Goal: Task Accomplishment & Management: Manage account settings

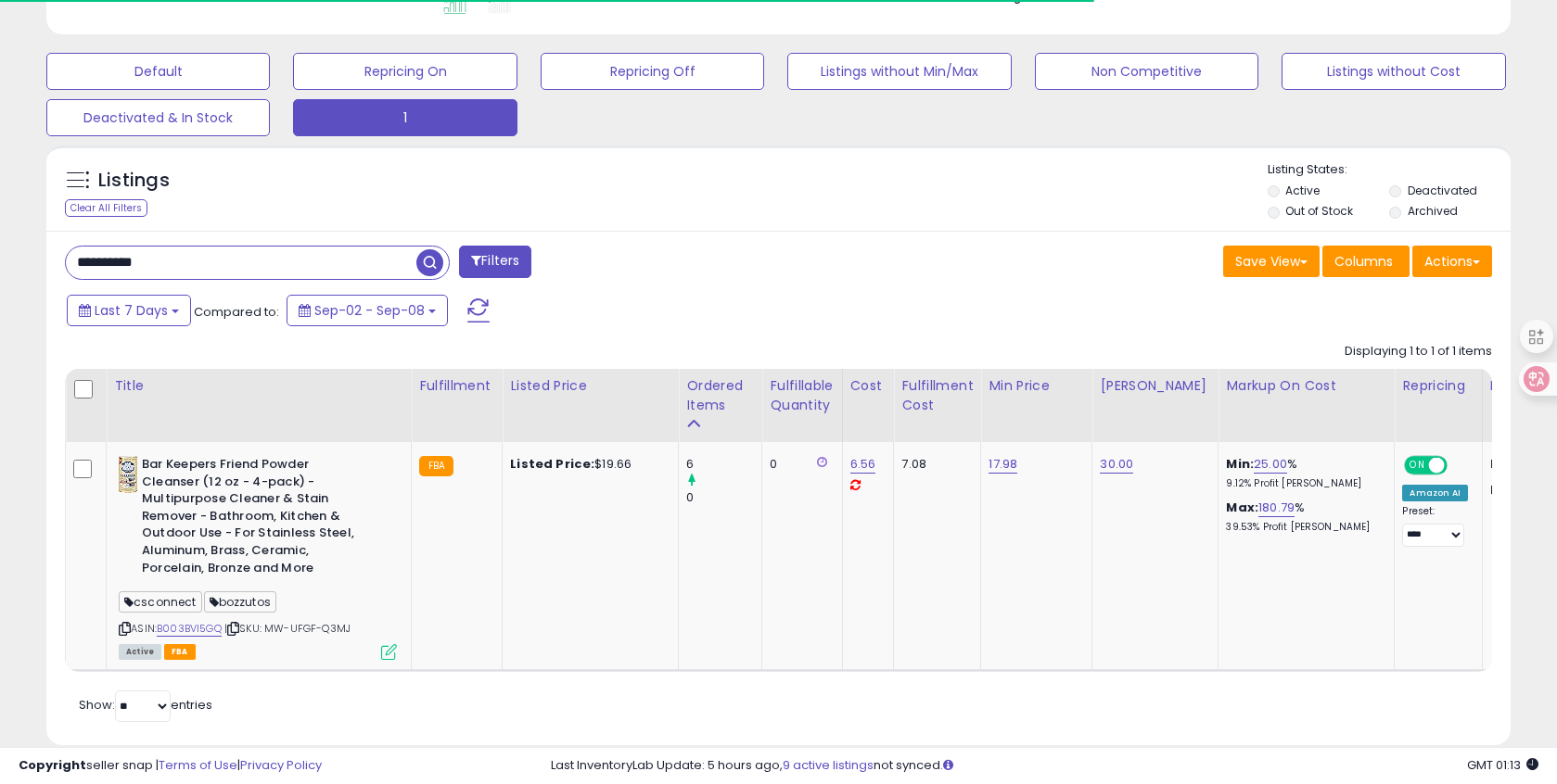
scroll to position [380, 849]
drag, startPoint x: 161, startPoint y: 268, endPoint x: -8, endPoint y: 257, distance: 169.4
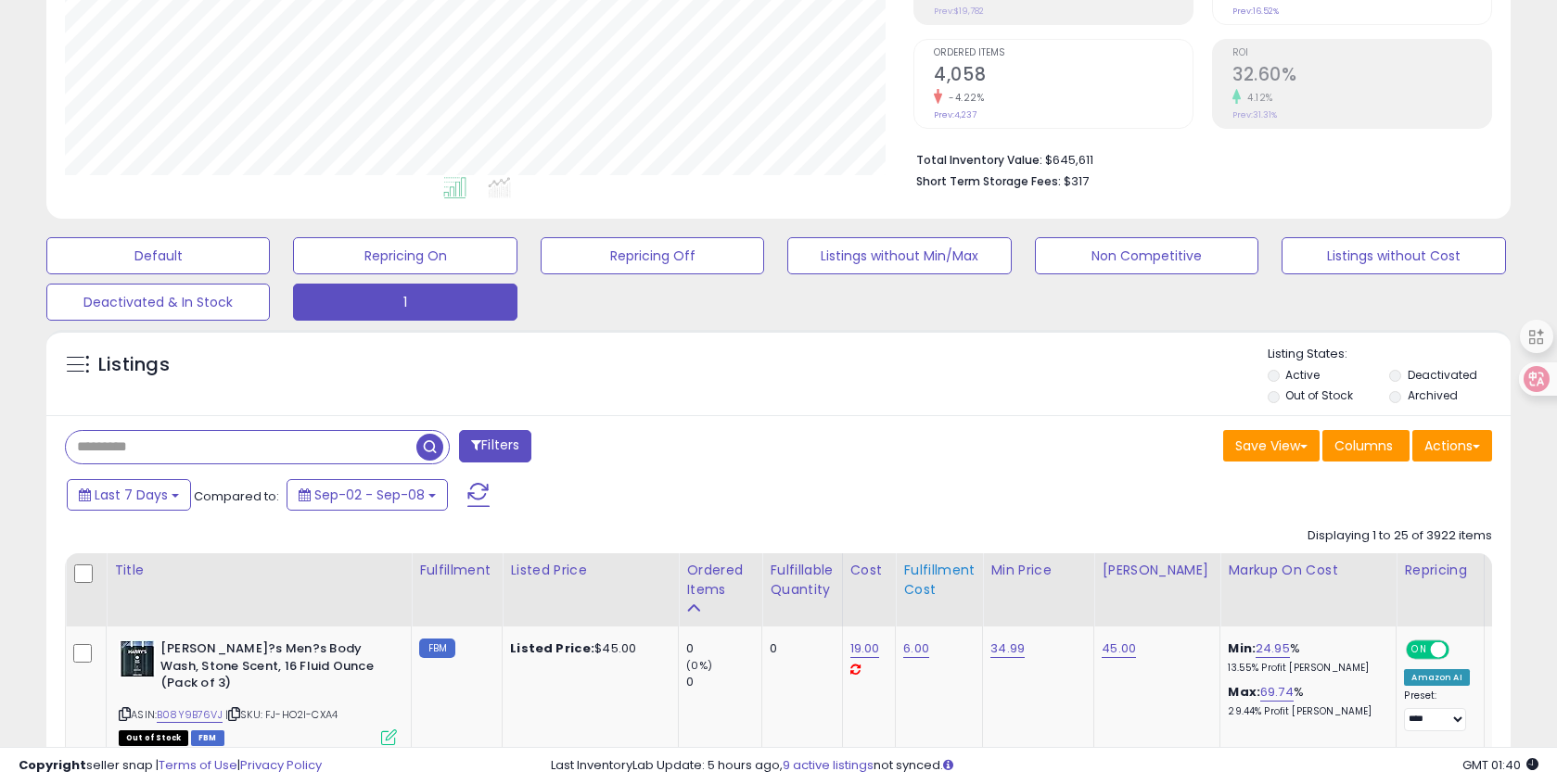
click at [689, 575] on div "Ordered Items" at bounding box center [719, 580] width 67 height 39
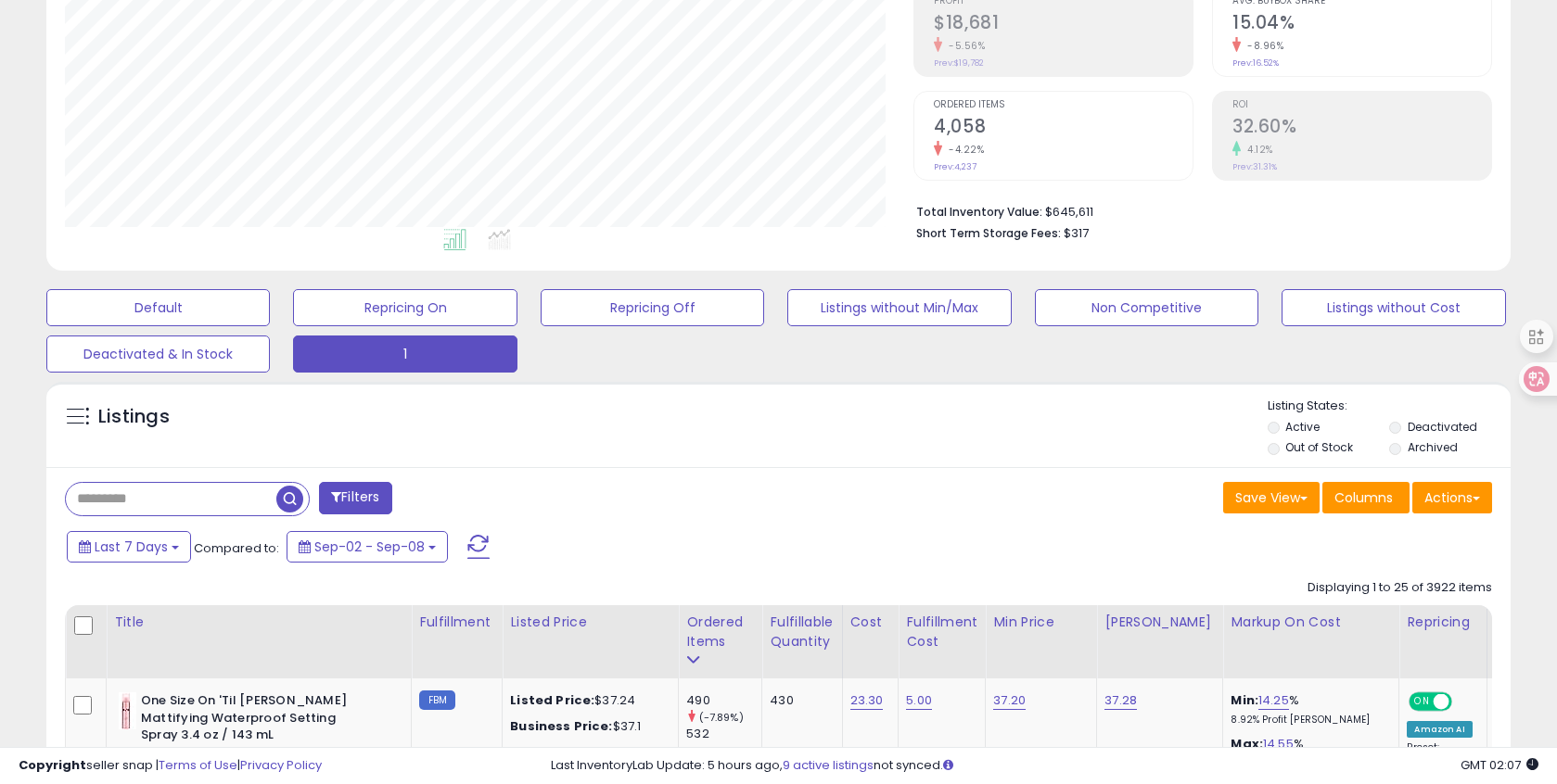
scroll to position [649, 0]
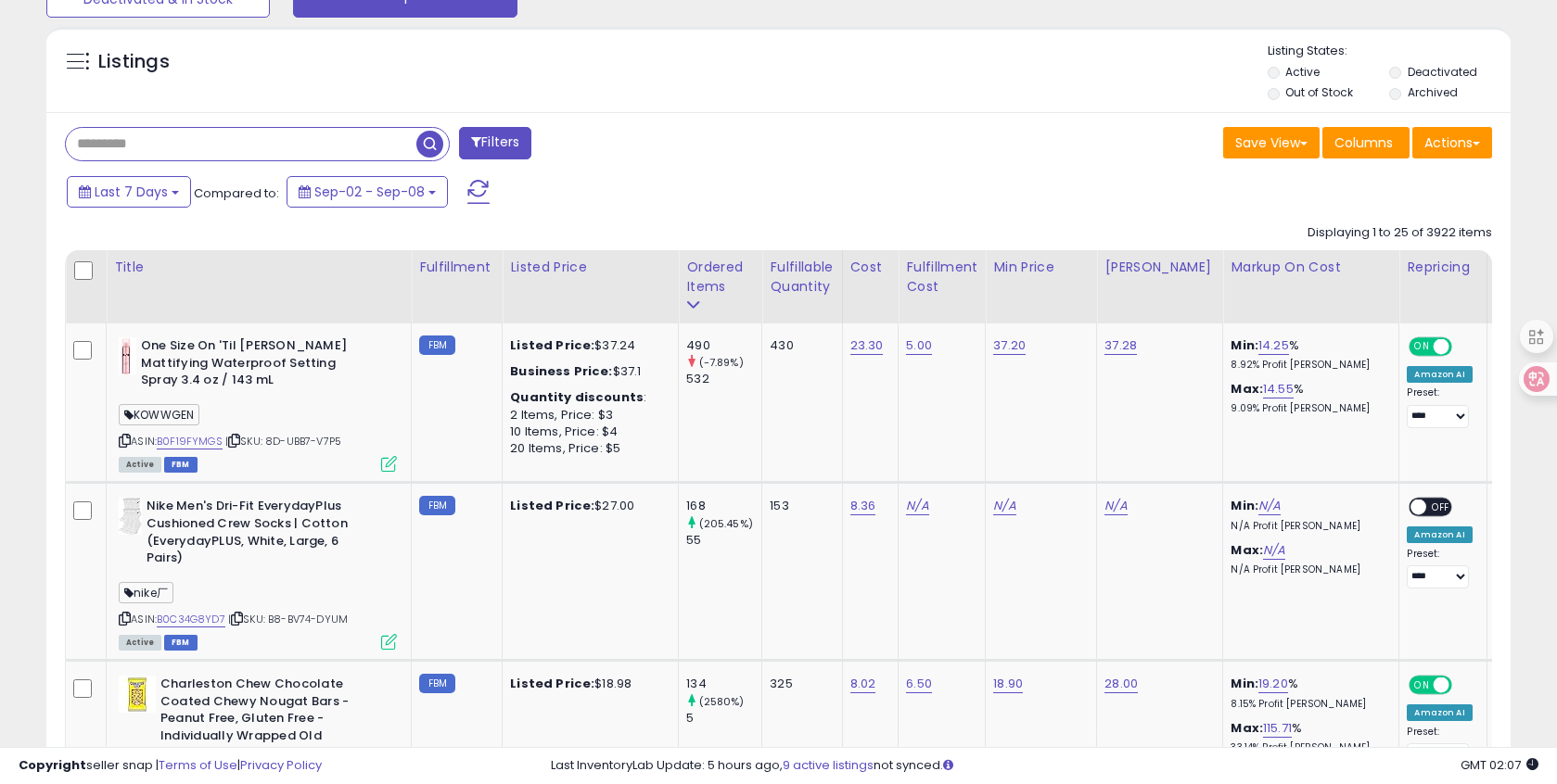
click at [128, 130] on input "text" at bounding box center [240, 144] width 351 height 32
paste input "**********"
type input "**********"
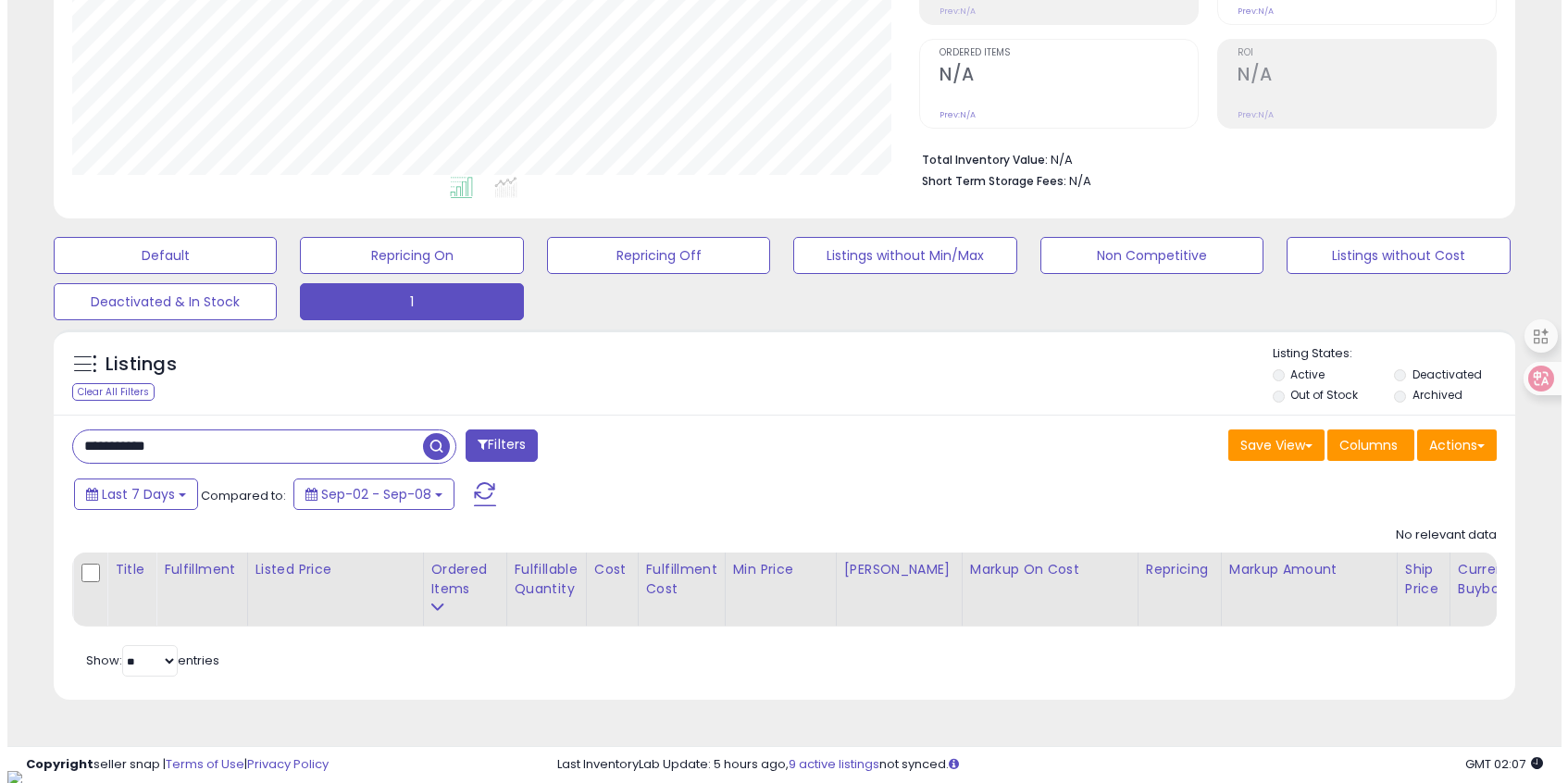
scroll to position [379, 847]
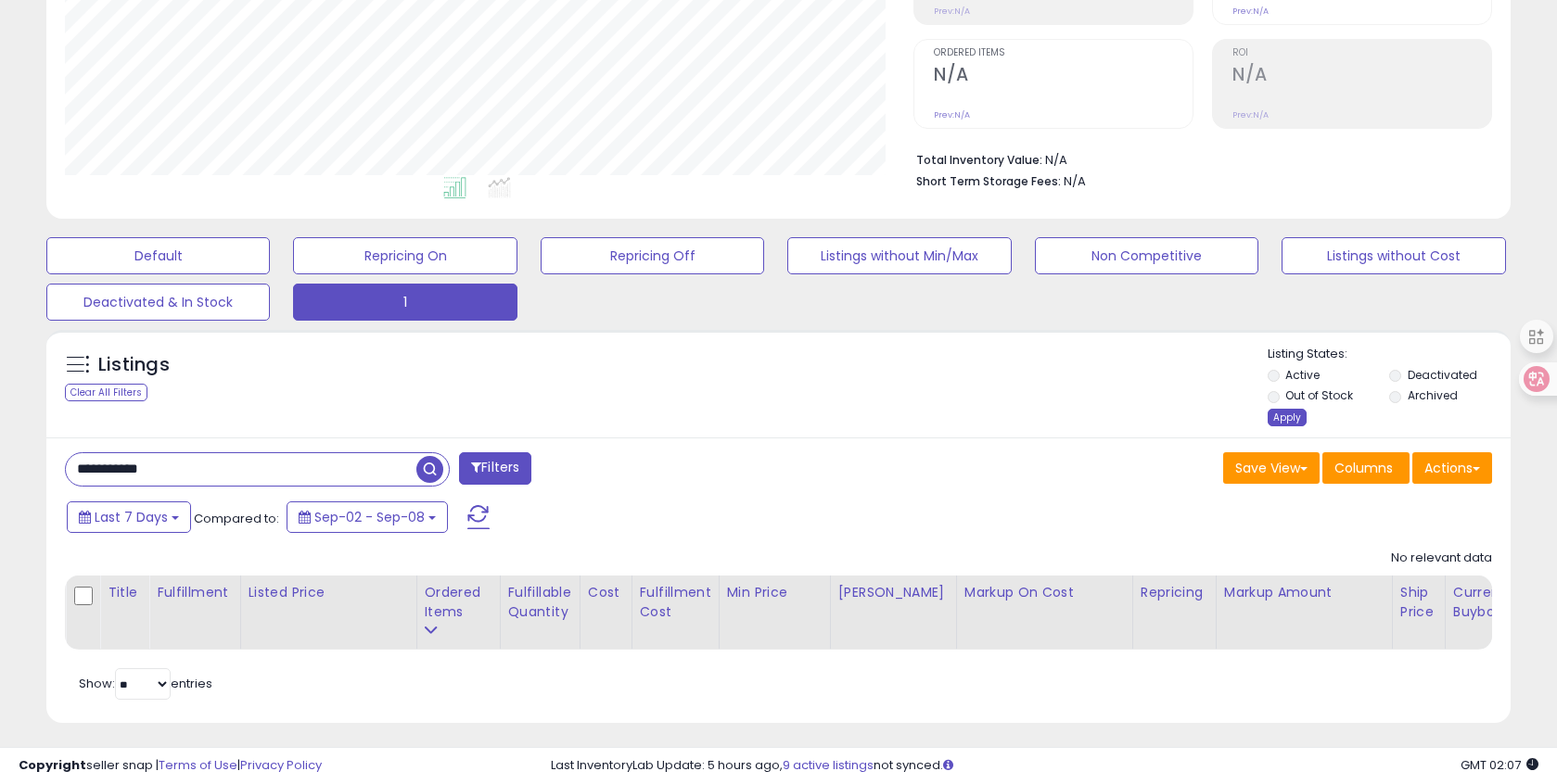
click at [1278, 421] on div "Apply" at bounding box center [1287, 418] width 39 height 18
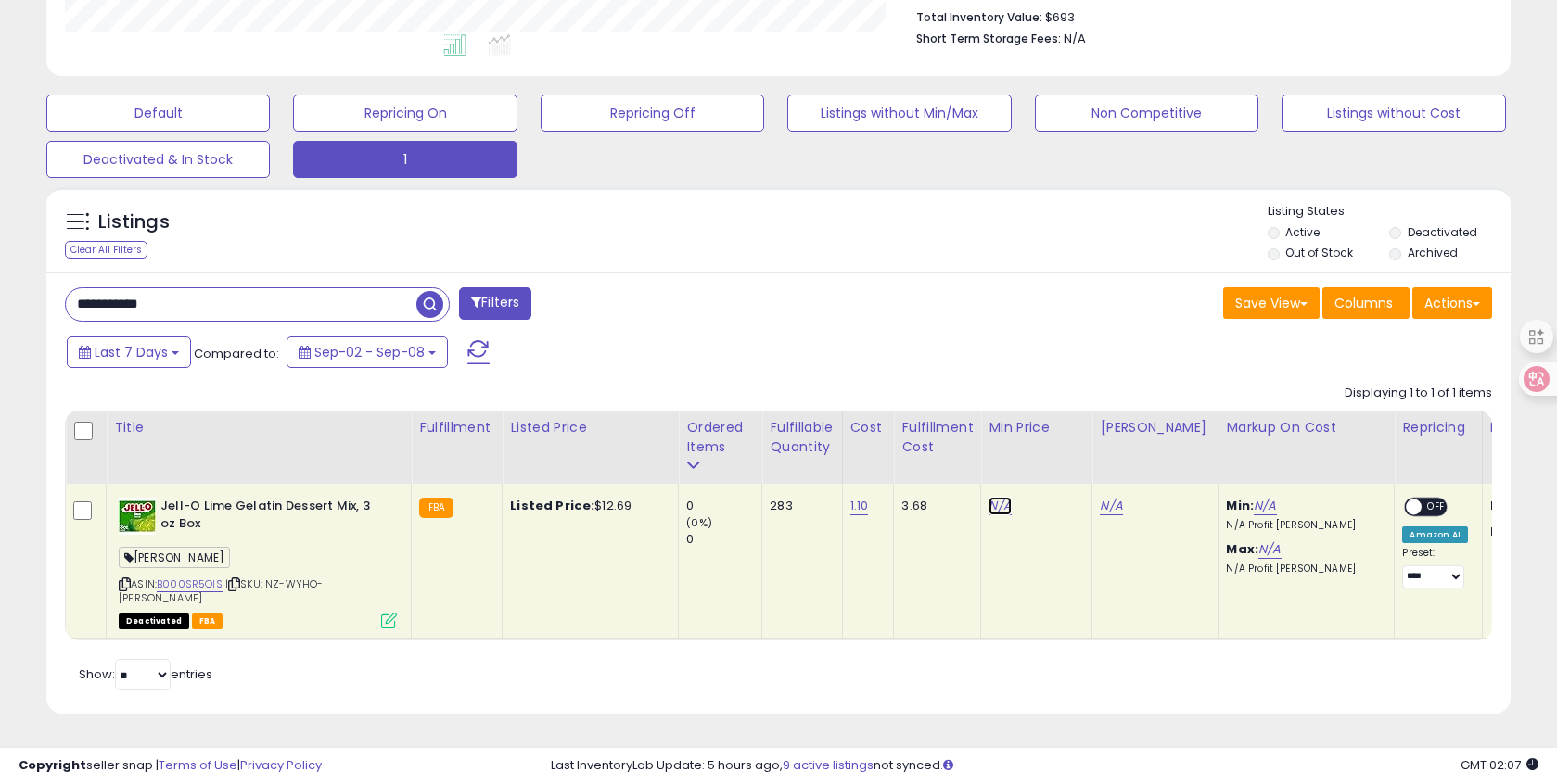
click at [991, 506] on link "N/A" at bounding box center [999, 506] width 22 height 19
type input "*"
click at [1062, 465] on icon "submit" at bounding box center [1056, 458] width 11 height 11
click at [1100, 510] on link "N/A" at bounding box center [1111, 506] width 22 height 19
type input "*"
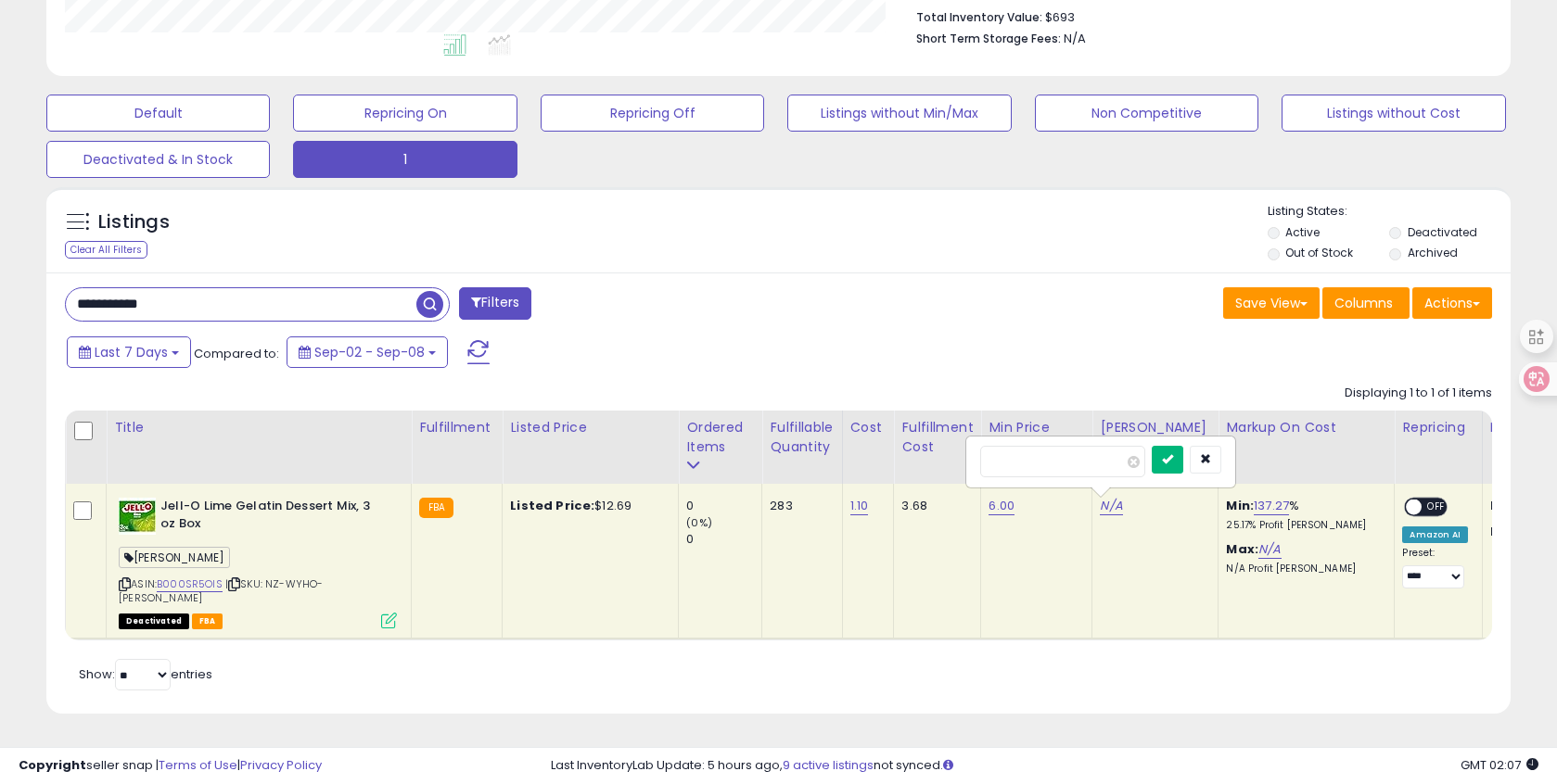
click at [1169, 455] on button "submit" at bounding box center [1167, 460] width 31 height 27
click at [1262, 508] on link "137.27" at bounding box center [1271, 506] width 35 height 19
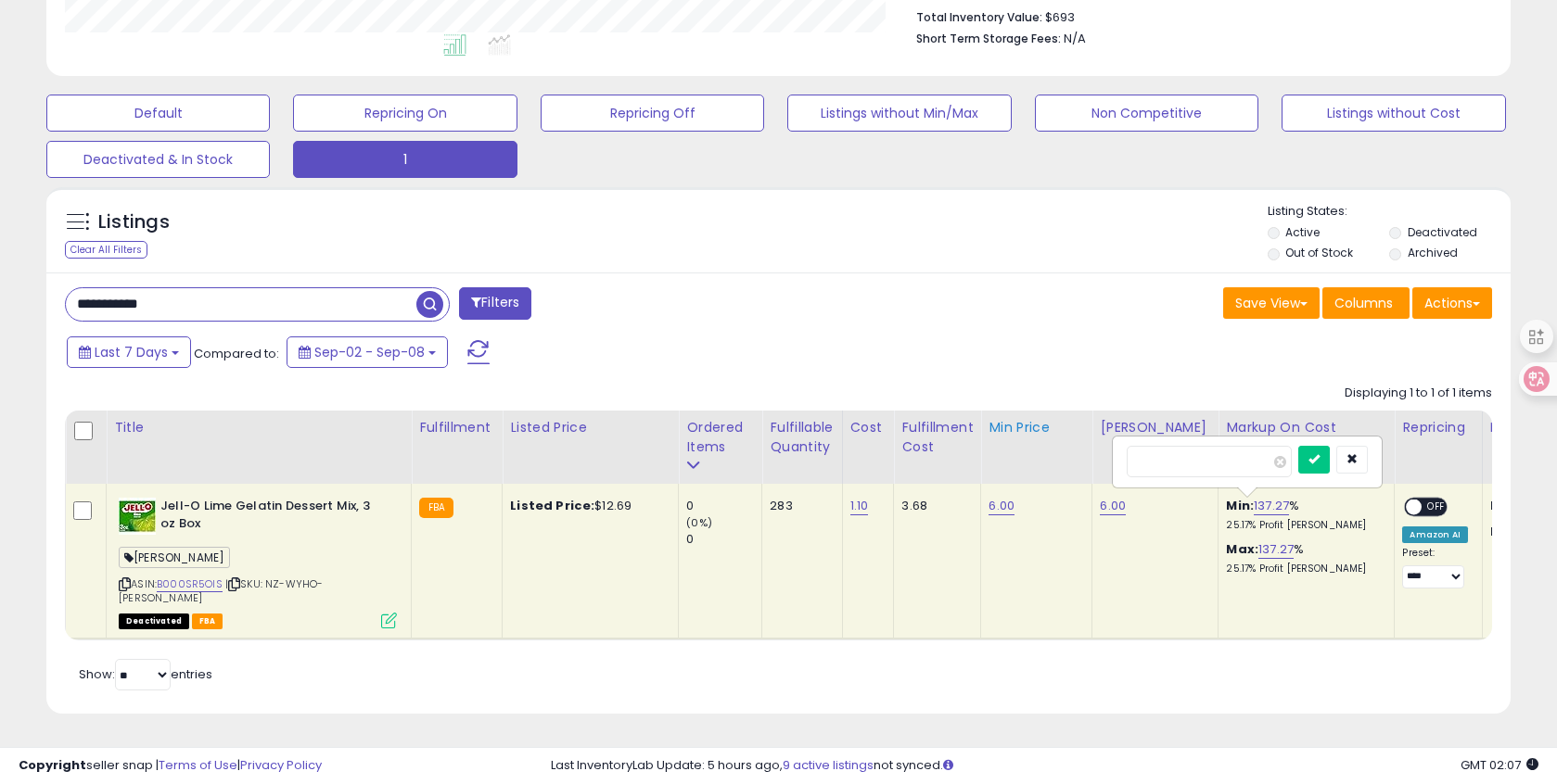
drag, startPoint x: 1189, startPoint y: 466, endPoint x: 1048, endPoint y: 463, distance: 141.0
click at [1048, 463] on table "Title Fulfillment" at bounding box center [1475, 525] width 2822 height 229
type input "**"
click at [1320, 462] on icon "submit" at bounding box center [1313, 458] width 11 height 11
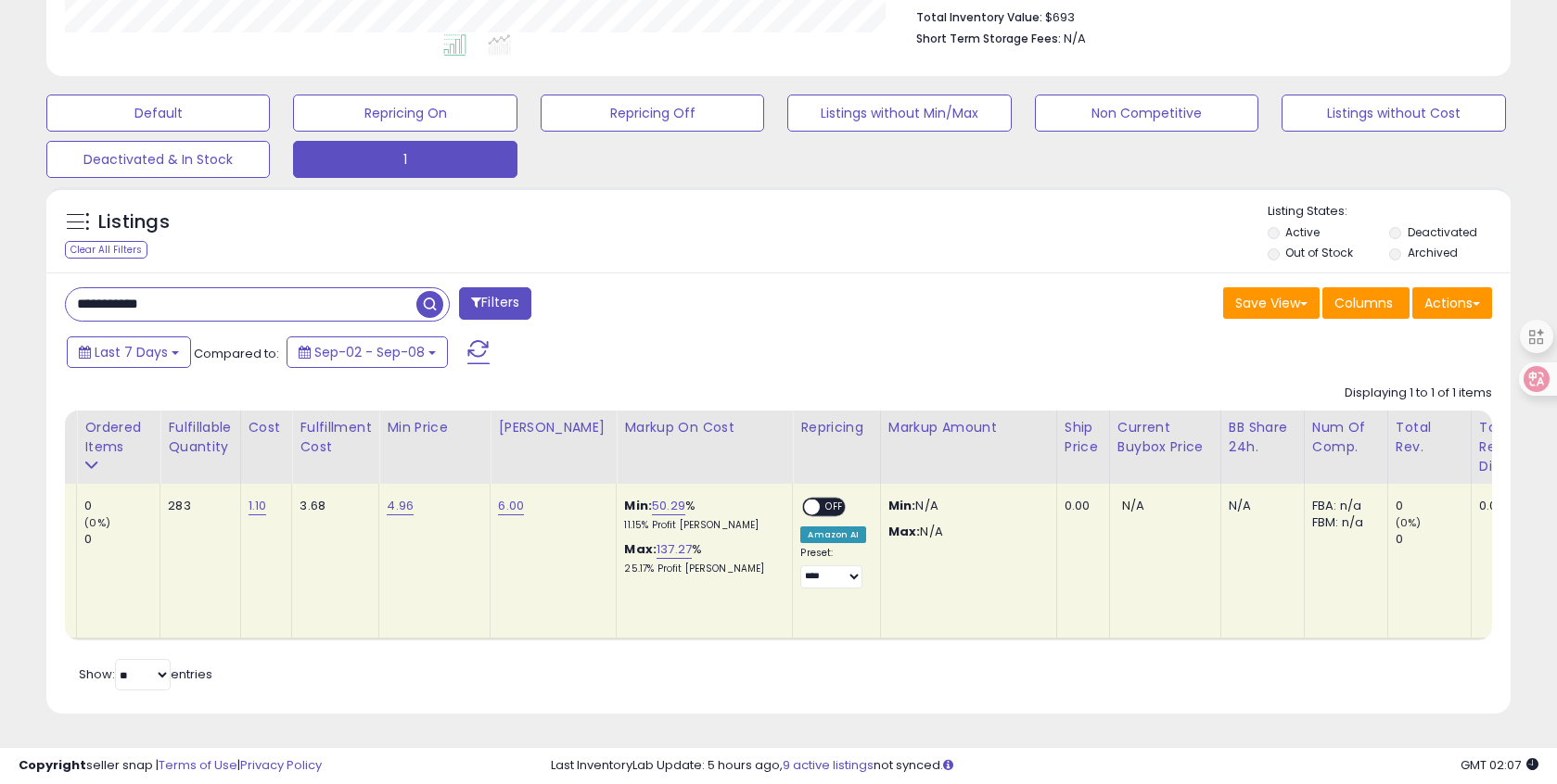
scroll to position [0, 0]
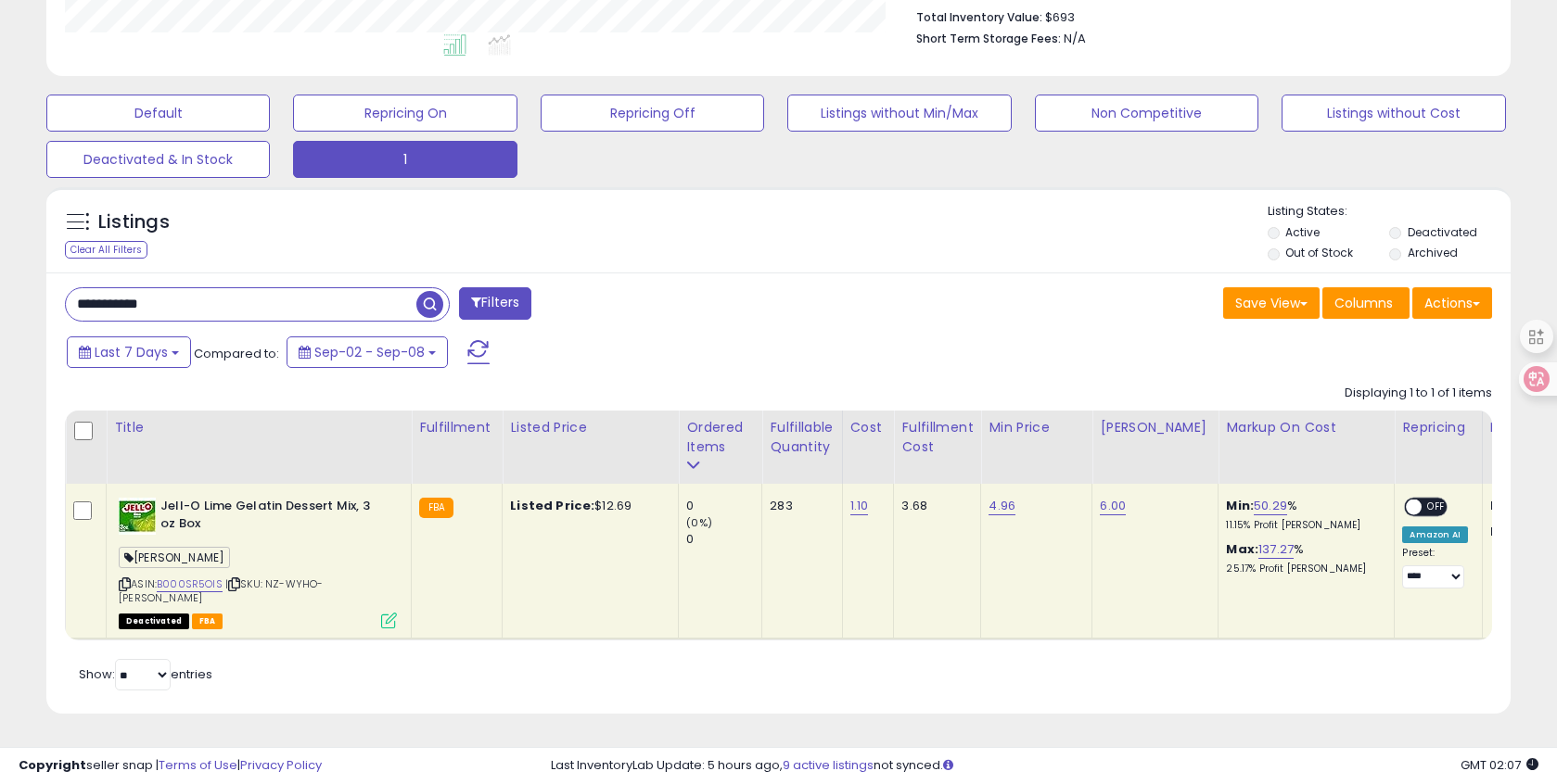
drag, startPoint x: 820, startPoint y: 619, endPoint x: 1090, endPoint y: 596, distance: 271.0
click at [930, 626] on table "Title Fulfillment" at bounding box center [1475, 525] width 2822 height 229
click at [1418, 495] on td "ON OFF Amazon AI Preset: **** **** Success Error" at bounding box center [1438, 561] width 87 height 155
click at [1422, 502] on span "OFF" at bounding box center [1437, 508] width 29 height 16
click at [214, 586] on link "B000SR5OIS" at bounding box center [189, 584] width 65 height 16
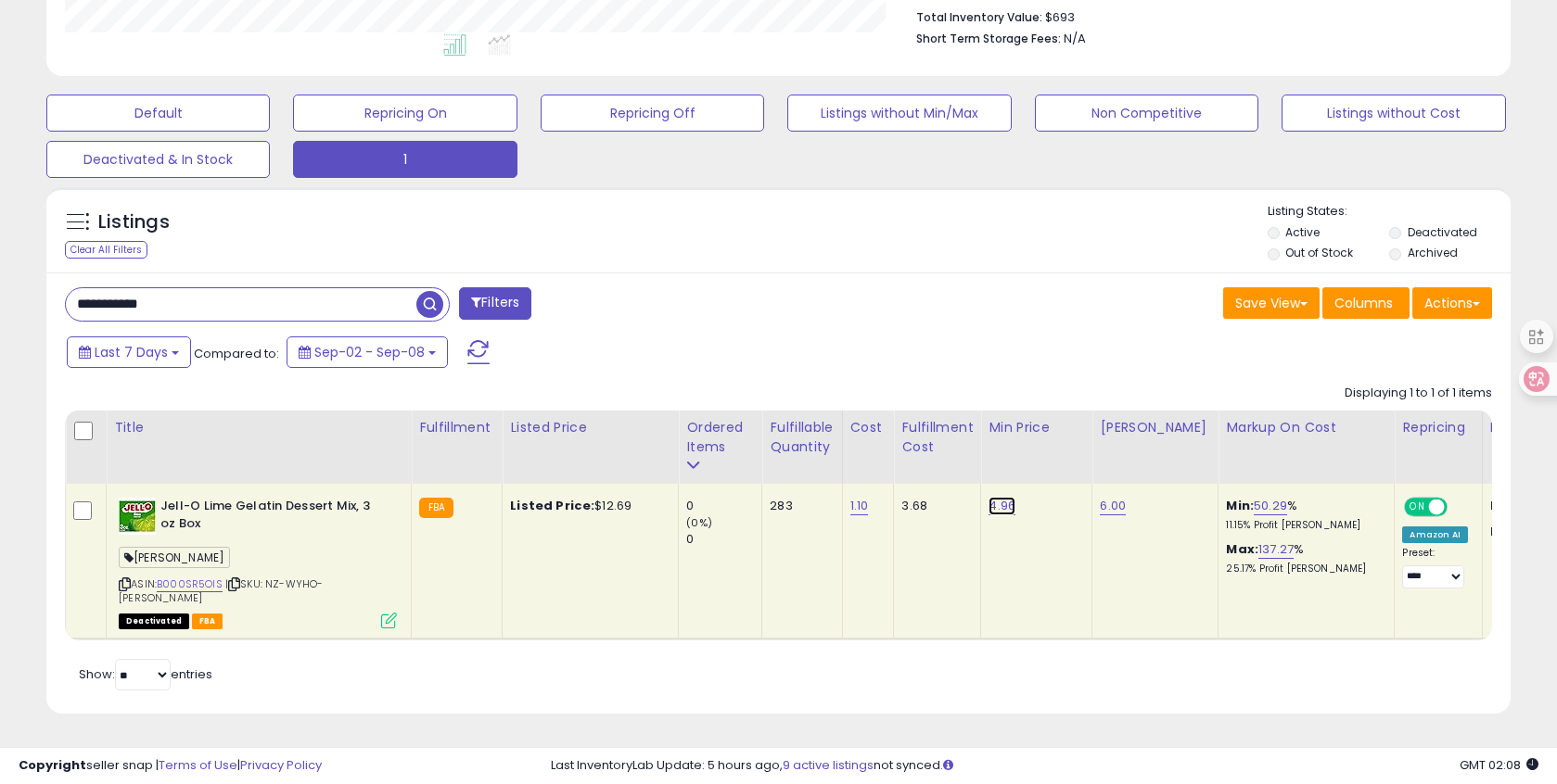
click at [1010, 504] on link "4.96" at bounding box center [1002, 506] width 27 height 19
drag, startPoint x: 928, startPoint y: 461, endPoint x: 773, endPoint y: 447, distance: 155.6
click at [773, 447] on table "Title Fulfillment" at bounding box center [1475, 525] width 2822 height 229
type input "***"
click at [1071, 467] on button "submit" at bounding box center [1057, 460] width 31 height 27
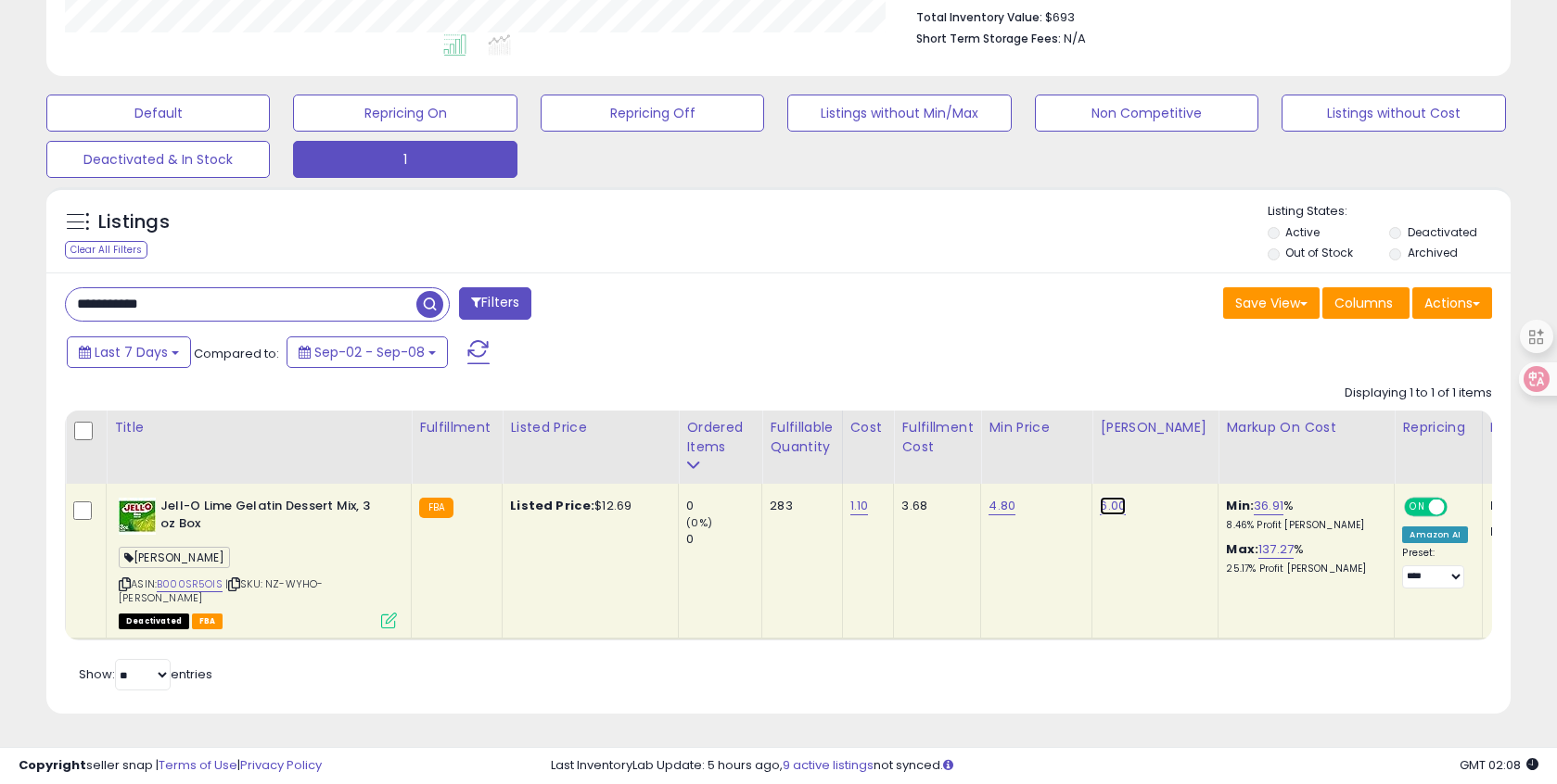
click at [1100, 507] on link "6.00" at bounding box center [1113, 506] width 26 height 19
drag, startPoint x: 1051, startPoint y: 460, endPoint x: 886, endPoint y: 452, distance: 165.2
click at [888, 452] on table "Title Fulfillment" at bounding box center [1475, 525] width 2822 height 229
type input "***"
click at [1174, 462] on icon "submit" at bounding box center [1167, 458] width 11 height 11
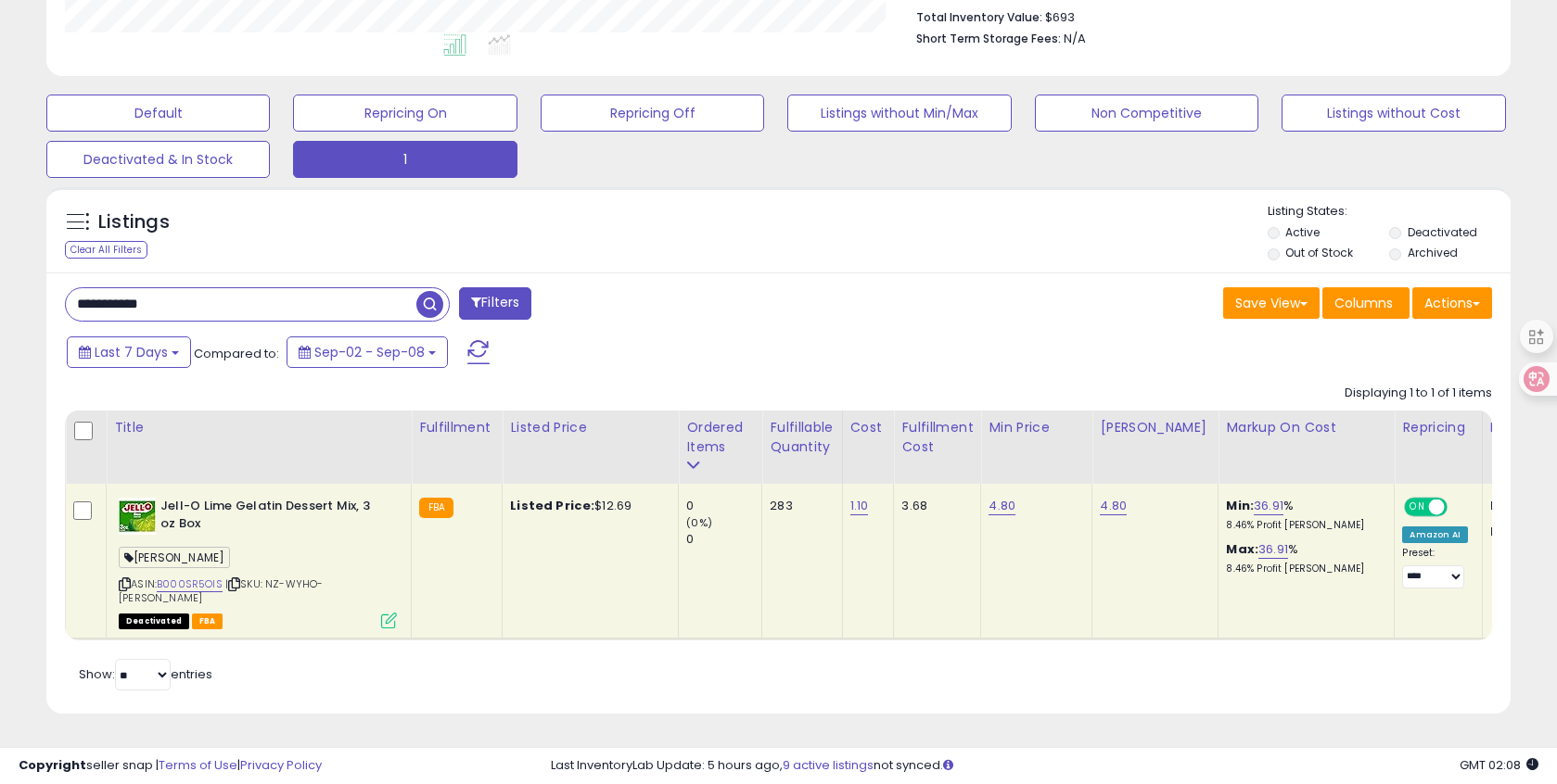
drag, startPoint x: 192, startPoint y: 303, endPoint x: 1, endPoint y: 275, distance: 193.0
click at [8, 276] on div "**********" at bounding box center [778, 177] width 1557 height 1213
paste input "text"
type input "**********"
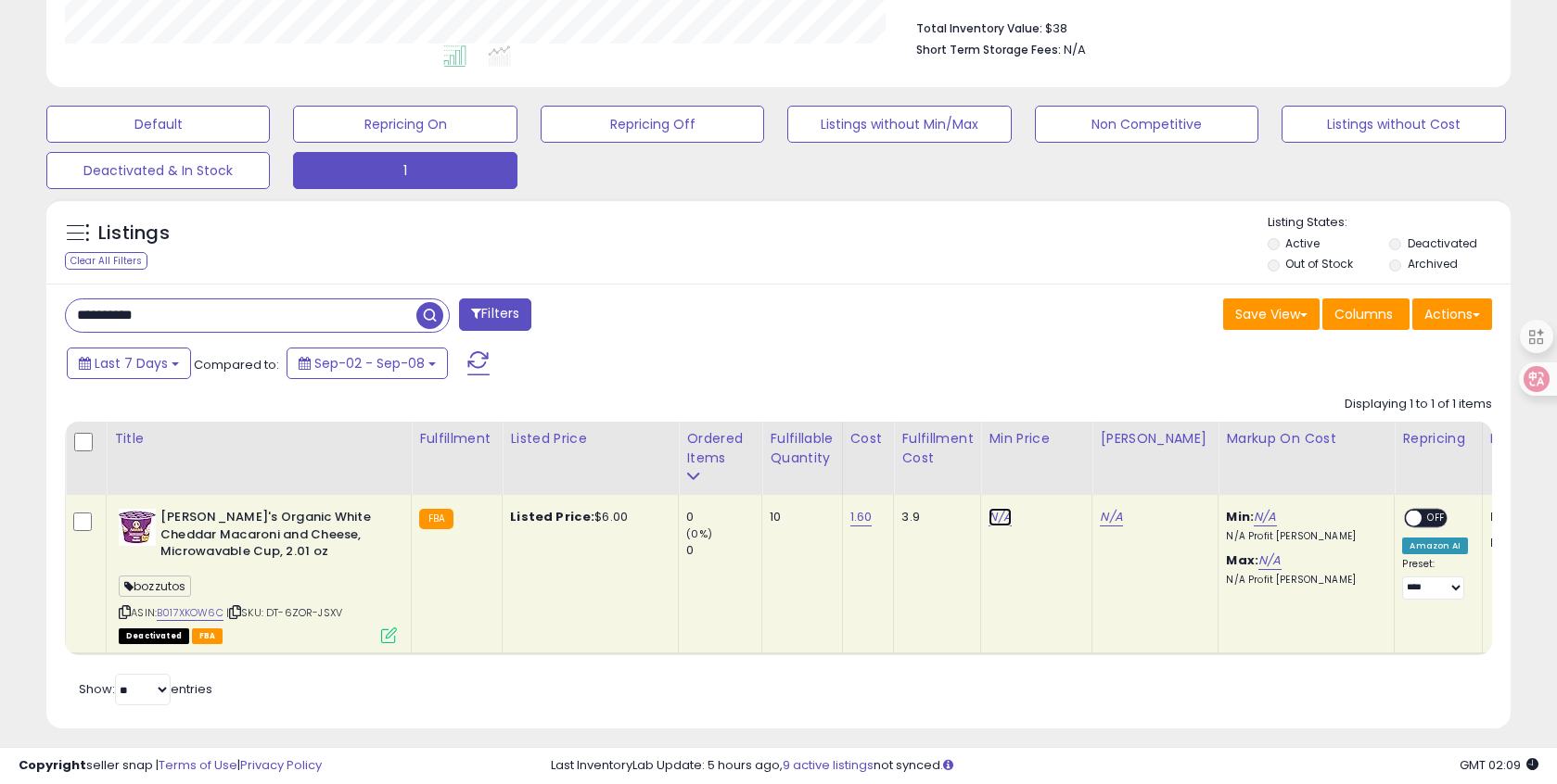
click at [998, 515] on link "N/A" at bounding box center [999, 516] width 22 height 19
type input "*"
drag, startPoint x: 1060, startPoint y: 471, endPoint x: 1073, endPoint y: 480, distance: 15.8
click at [1060, 471] on button "submit" at bounding box center [1056, 471] width 31 height 27
click at [1102, 513] on link "N/A" at bounding box center [1111, 516] width 22 height 19
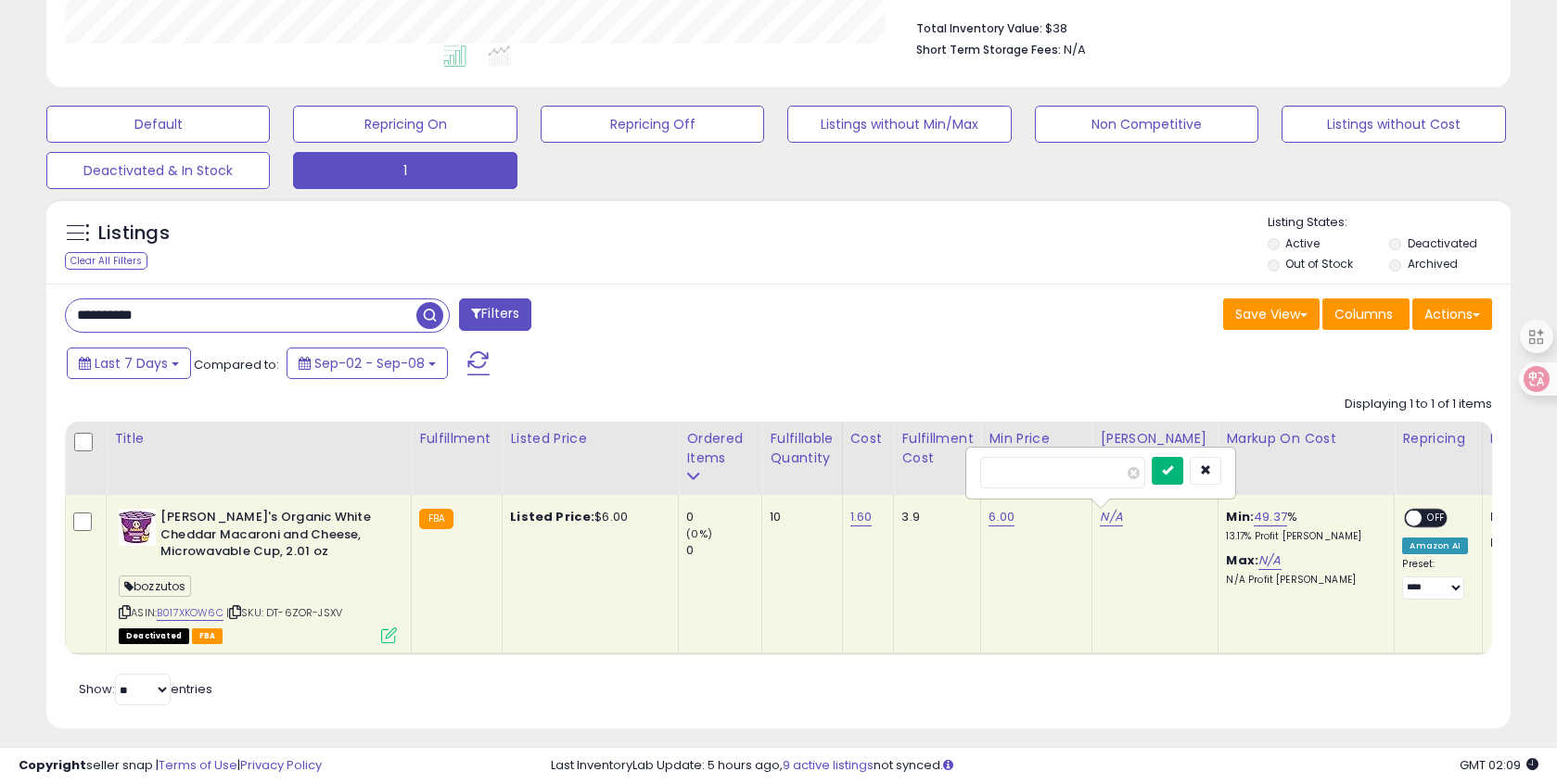
type input "*"
click at [1183, 470] on button "submit" at bounding box center [1167, 471] width 31 height 27
click at [1422, 517] on span "OFF" at bounding box center [1437, 518] width 29 height 16
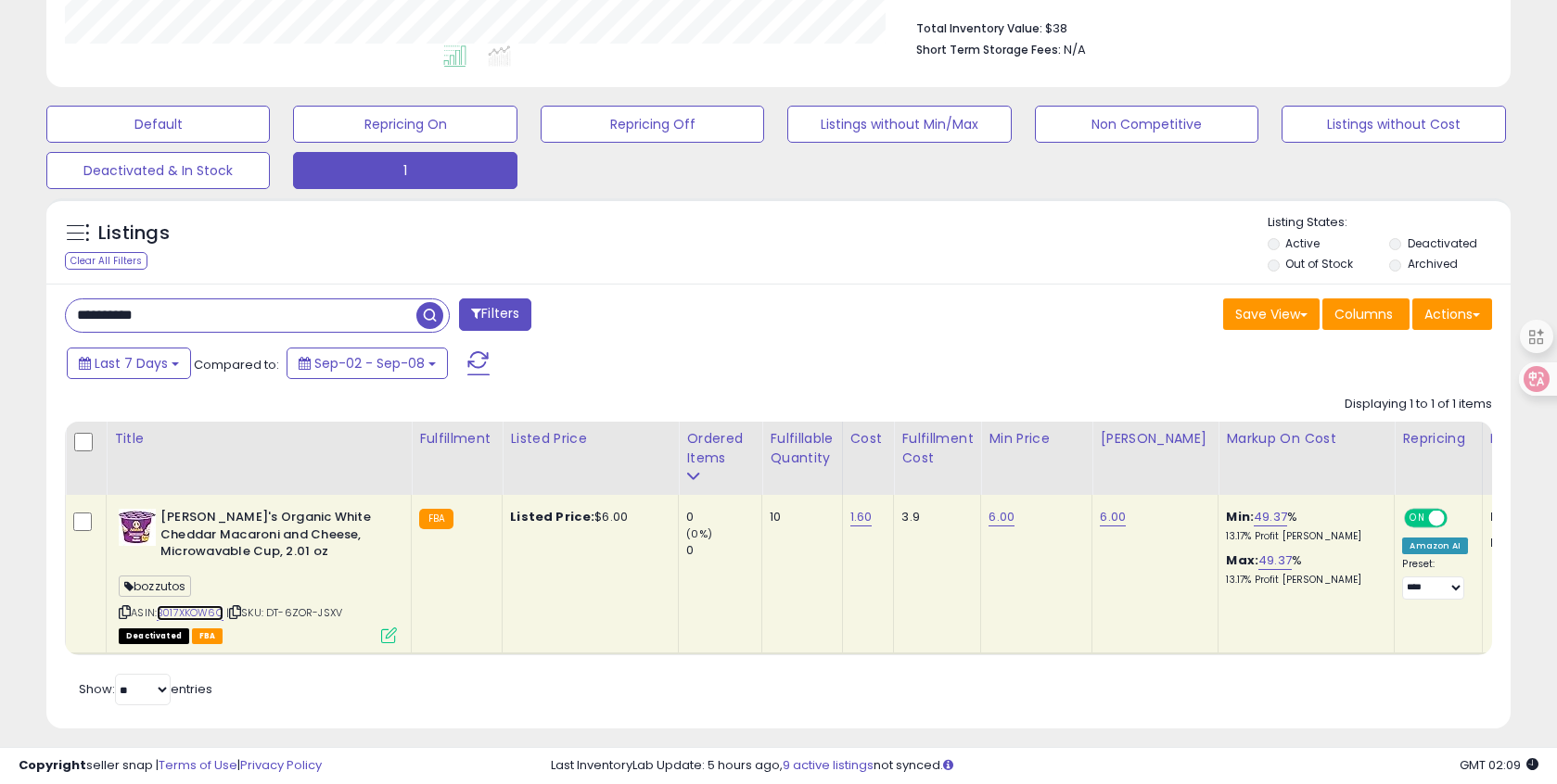
click at [177, 612] on link "B017XKOW6C" at bounding box center [189, 613] width 66 height 16
click at [990, 521] on link "6.00" at bounding box center [1001, 516] width 26 height 19
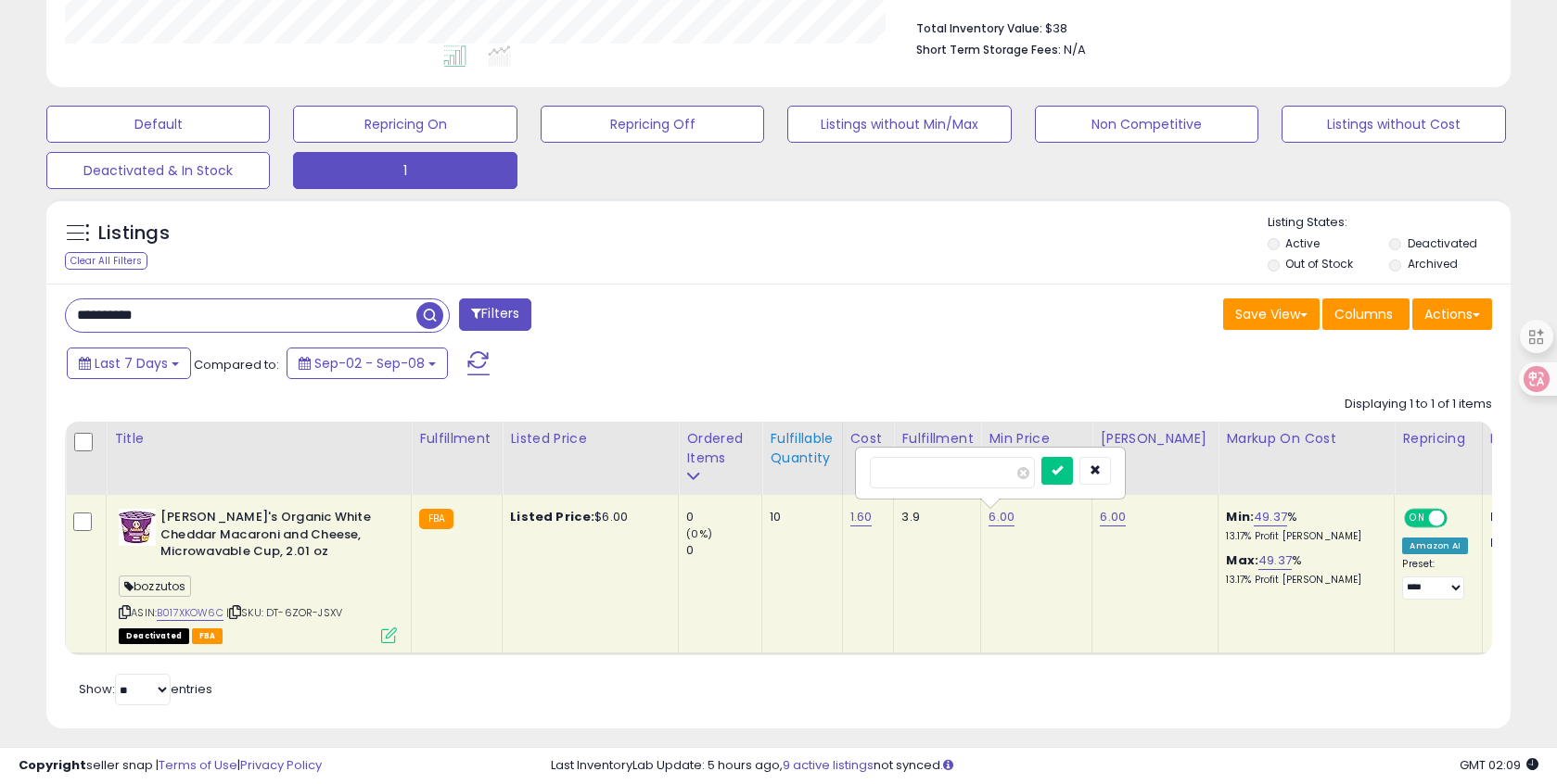
drag, startPoint x: 960, startPoint y: 483, endPoint x: 787, endPoint y: 474, distance: 173.2
click at [787, 474] on table "Title Fulfillment" at bounding box center [1475, 538] width 2822 height 233
type input "***"
click at [1063, 473] on icon "submit" at bounding box center [1057, 470] width 11 height 11
click at [1253, 516] on link "14.88" at bounding box center [1268, 516] width 30 height 19
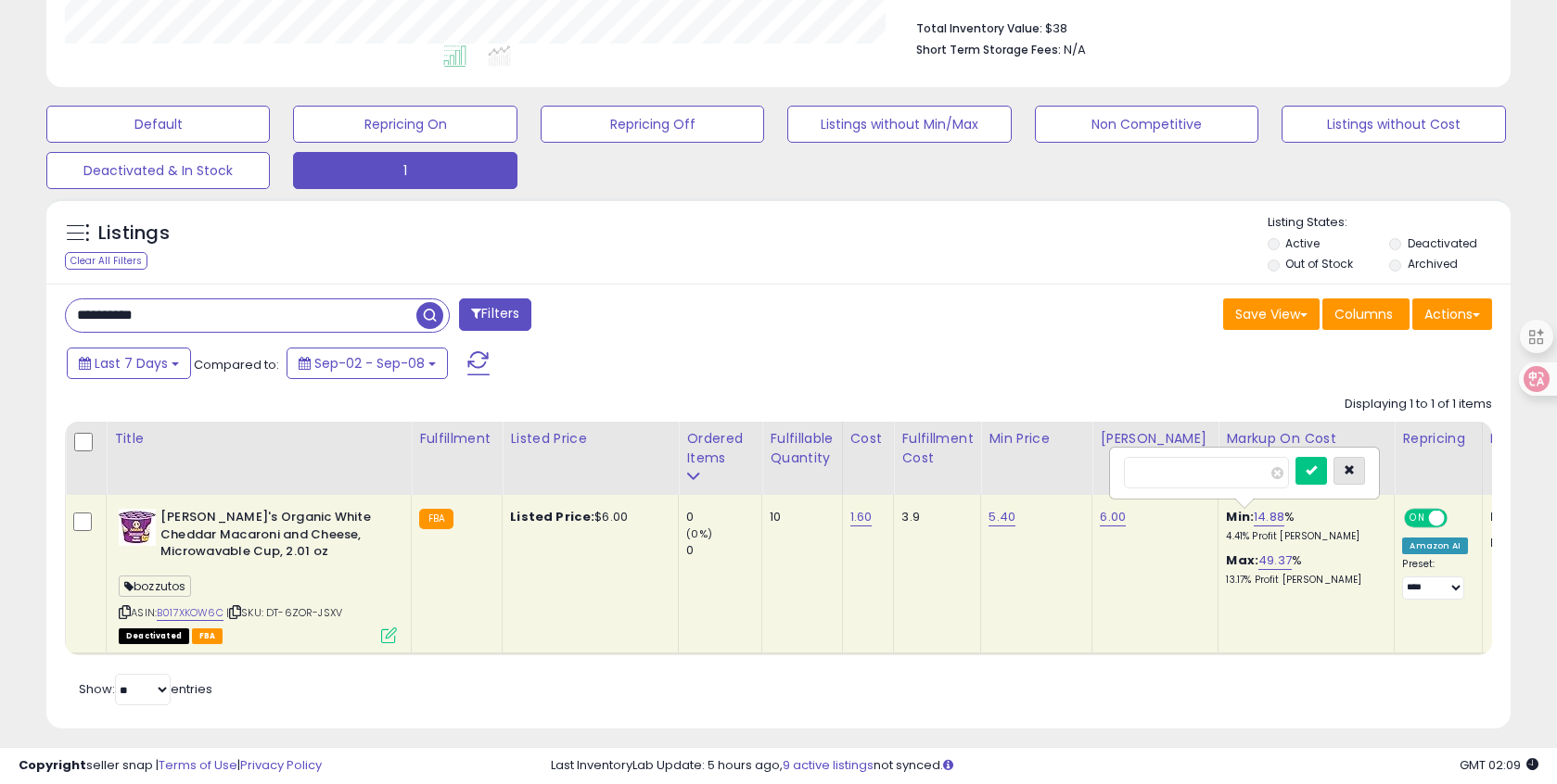
click at [1355, 466] on icon "button" at bounding box center [1349, 470] width 11 height 11
click at [1260, 568] on link "49.37" at bounding box center [1275, 560] width 33 height 19
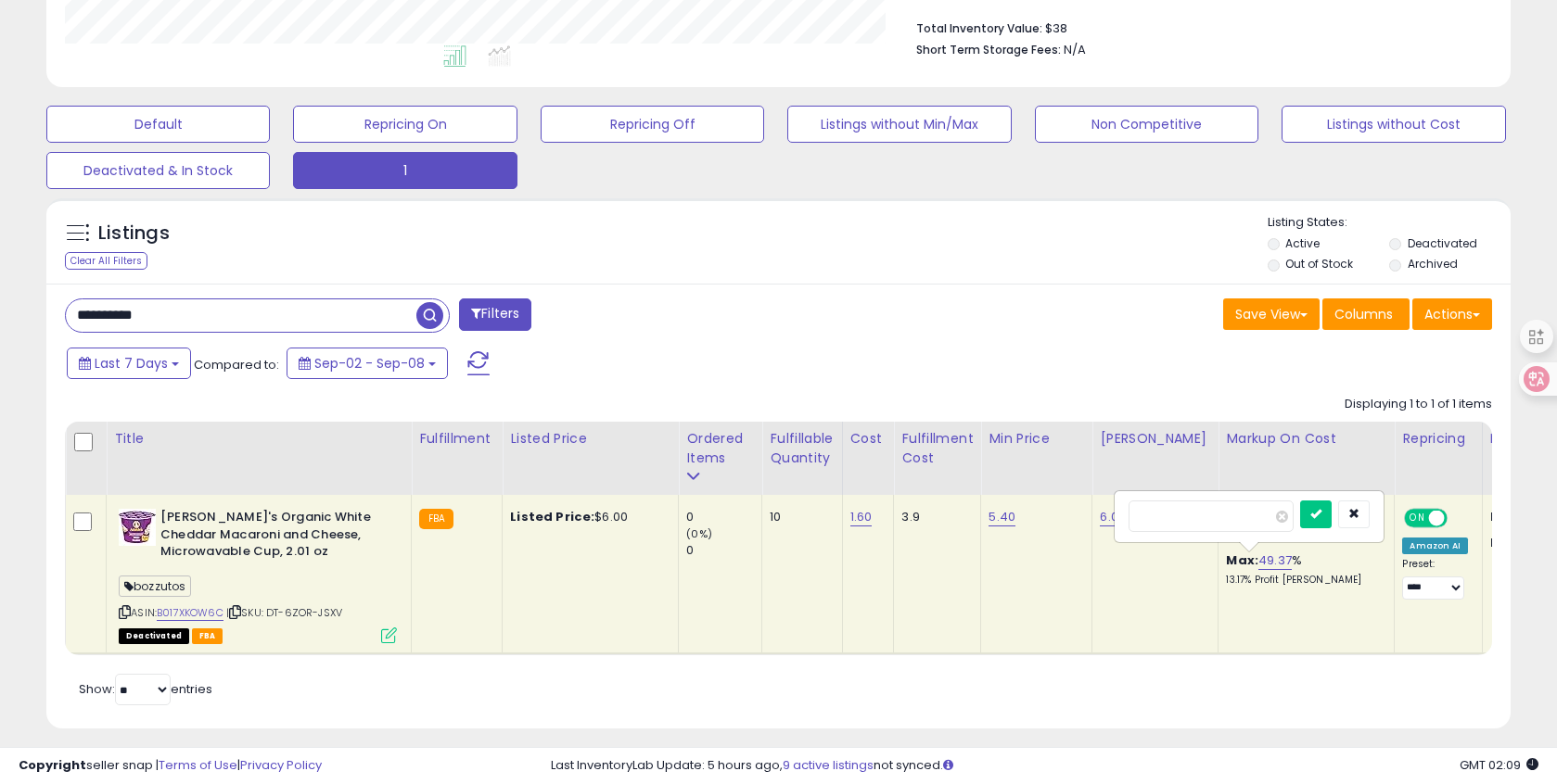
drag, startPoint x: 1218, startPoint y: 521, endPoint x: 1011, endPoint y: 502, distance: 207.9
click at [1011, 502] on tr "[PERSON_NAME]'s Organic White Cheddar Macaroni and Cheese, Microwavable Cup, 2.…" at bounding box center [1476, 574] width 2821 height 159
type input "**"
click at [1322, 512] on icon "submit" at bounding box center [1315, 513] width 11 height 11
drag, startPoint x: 202, startPoint y: 327, endPoint x: -8, endPoint y: 302, distance: 211.5
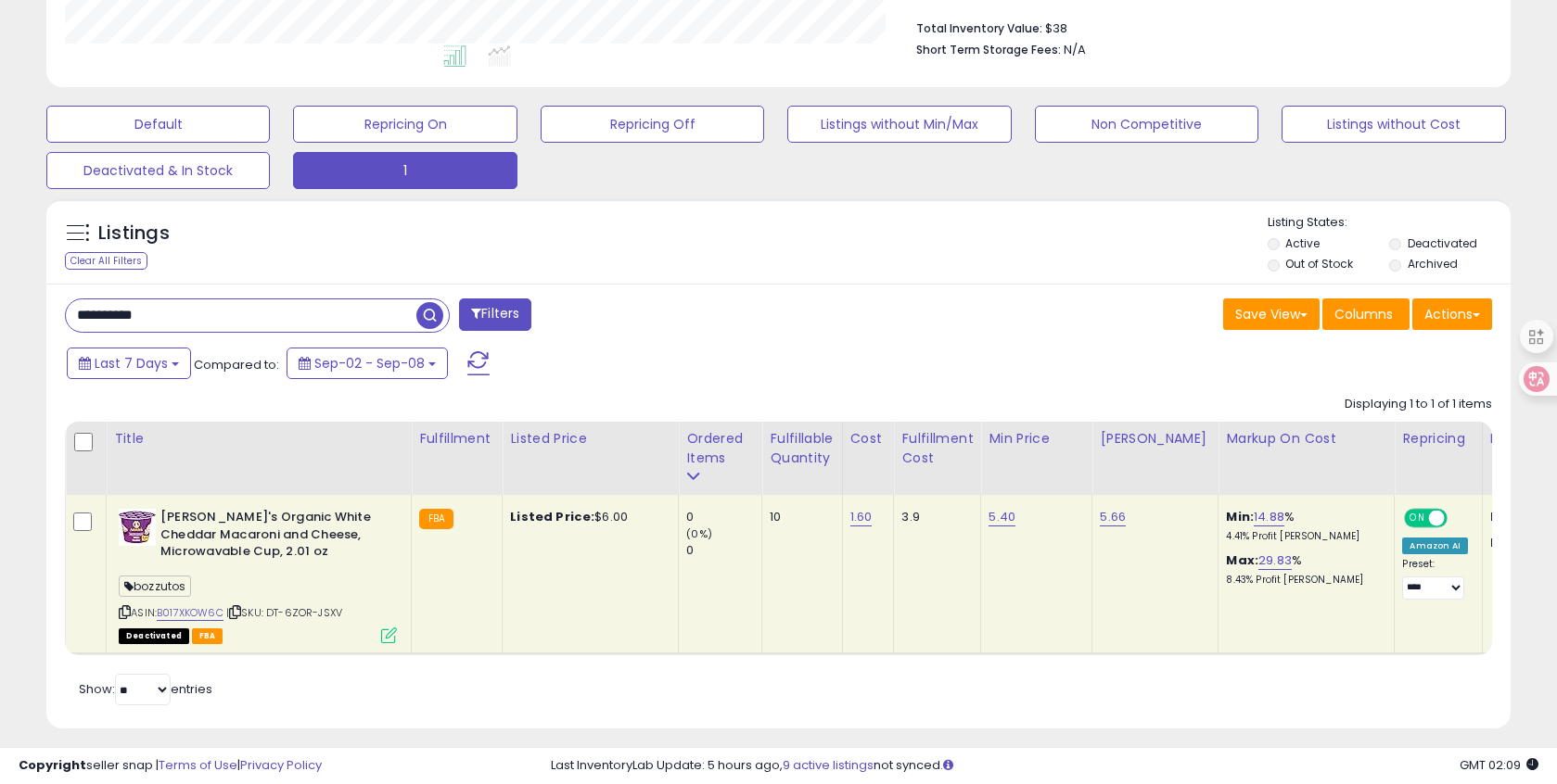
paste input "text"
type input "**********"
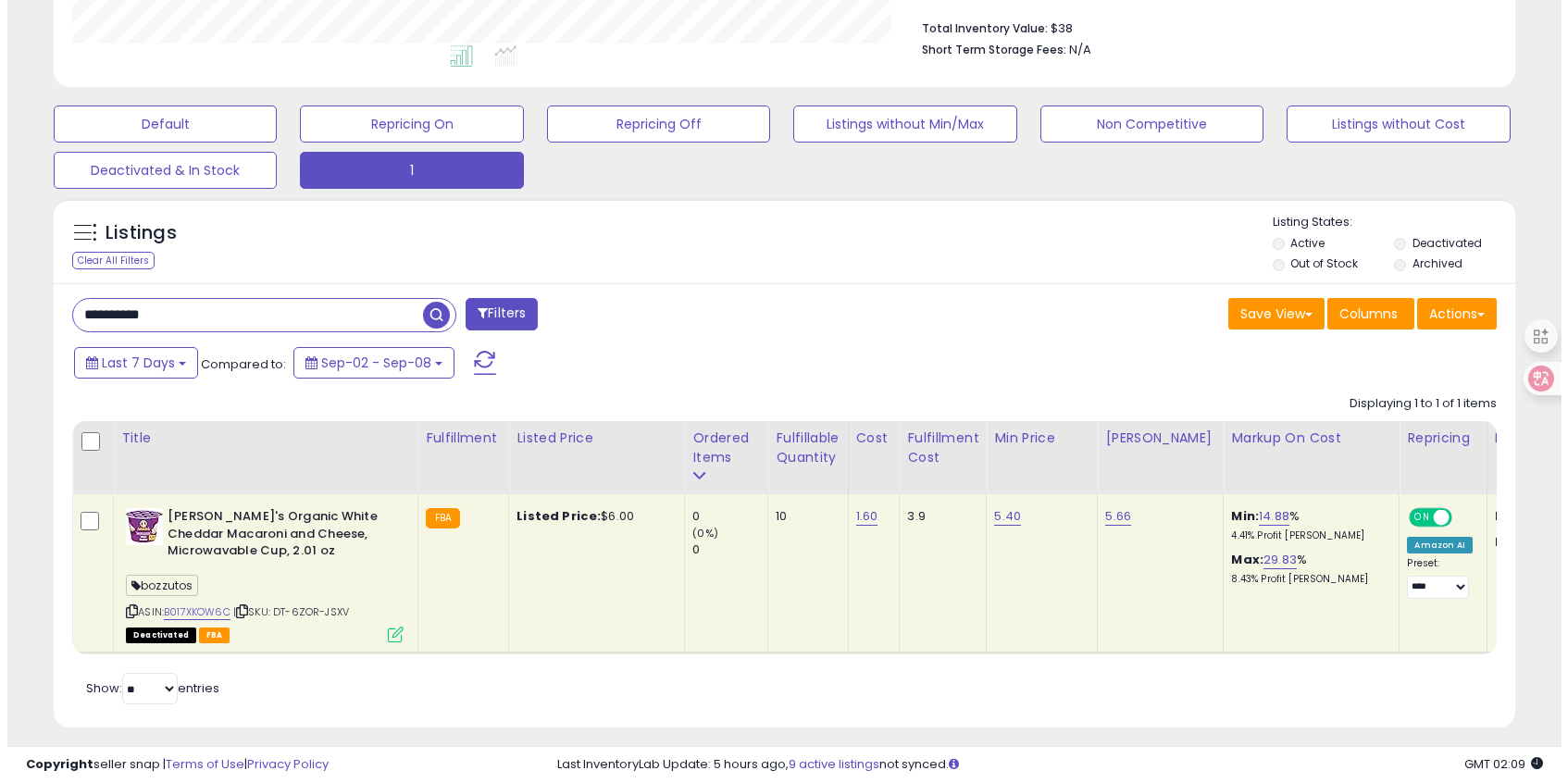
scroll to position [346, 0]
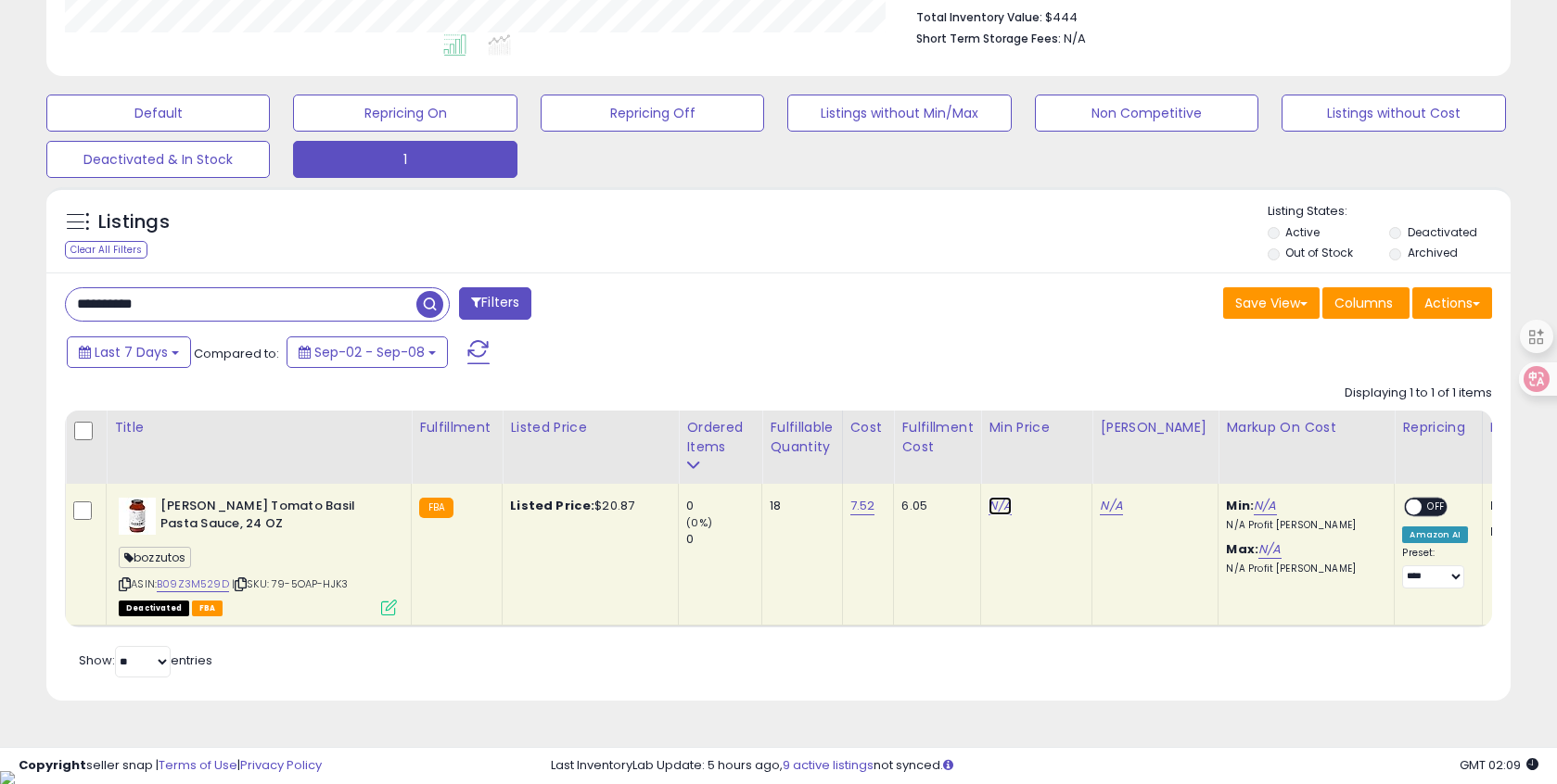
click at [992, 502] on link "N/A" at bounding box center [999, 506] width 22 height 19
type input "**"
click at [1059, 458] on button "submit" at bounding box center [1056, 460] width 31 height 27
click at [215, 584] on link "B09Z3M529D" at bounding box center [192, 584] width 72 height 16
click at [1009, 503] on link "12.00" at bounding box center [1003, 506] width 29 height 19
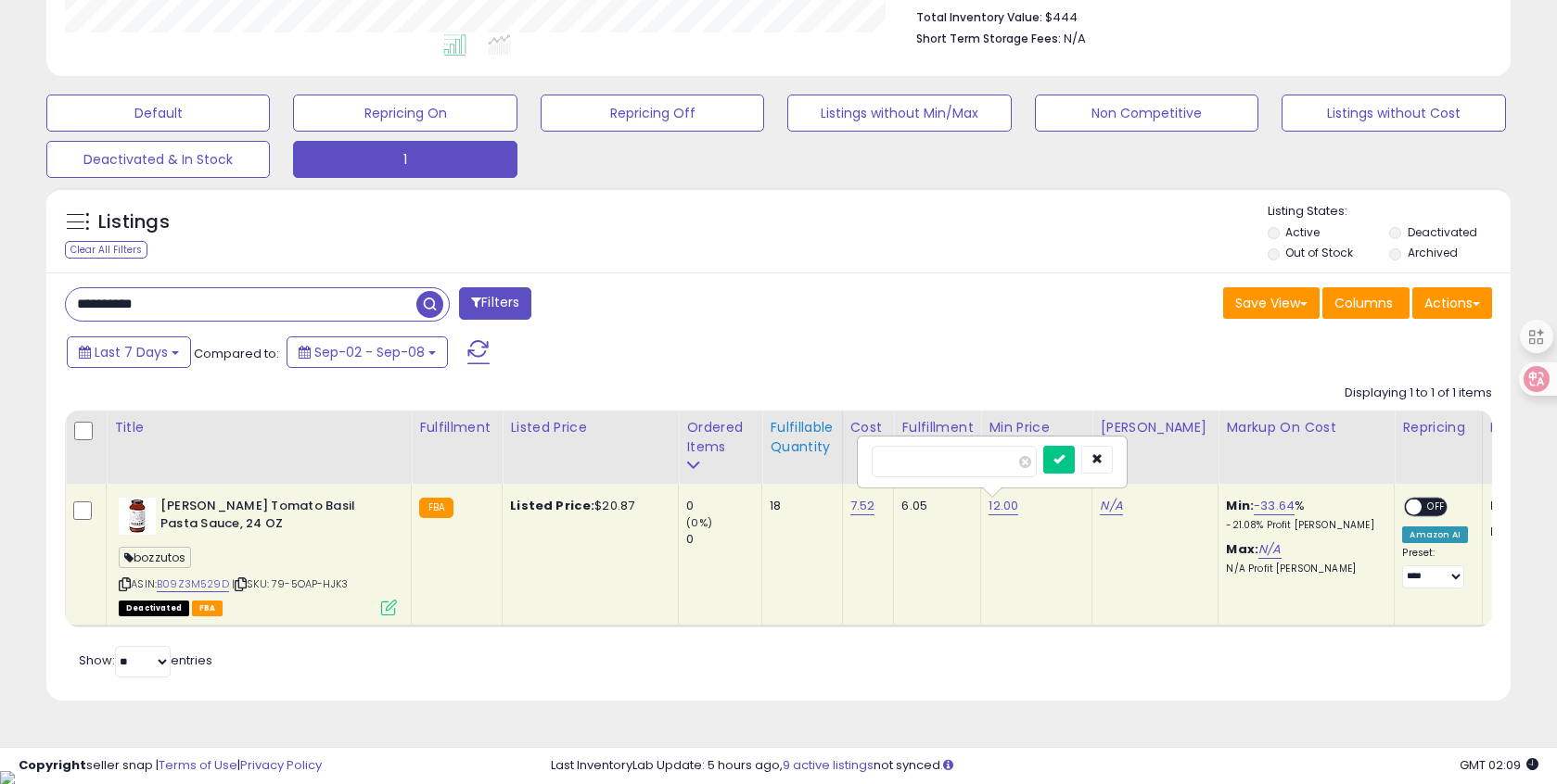
drag, startPoint x: 947, startPoint y: 462, endPoint x: 777, endPoint y: 450, distance: 170.4
click at [778, 450] on table "Title Fulfillment" at bounding box center [1475, 519] width 2822 height 217
type input "**"
click at [1074, 458] on button "submit" at bounding box center [1059, 460] width 31 height 27
click at [1102, 504] on link "N/A" at bounding box center [1111, 506] width 22 height 19
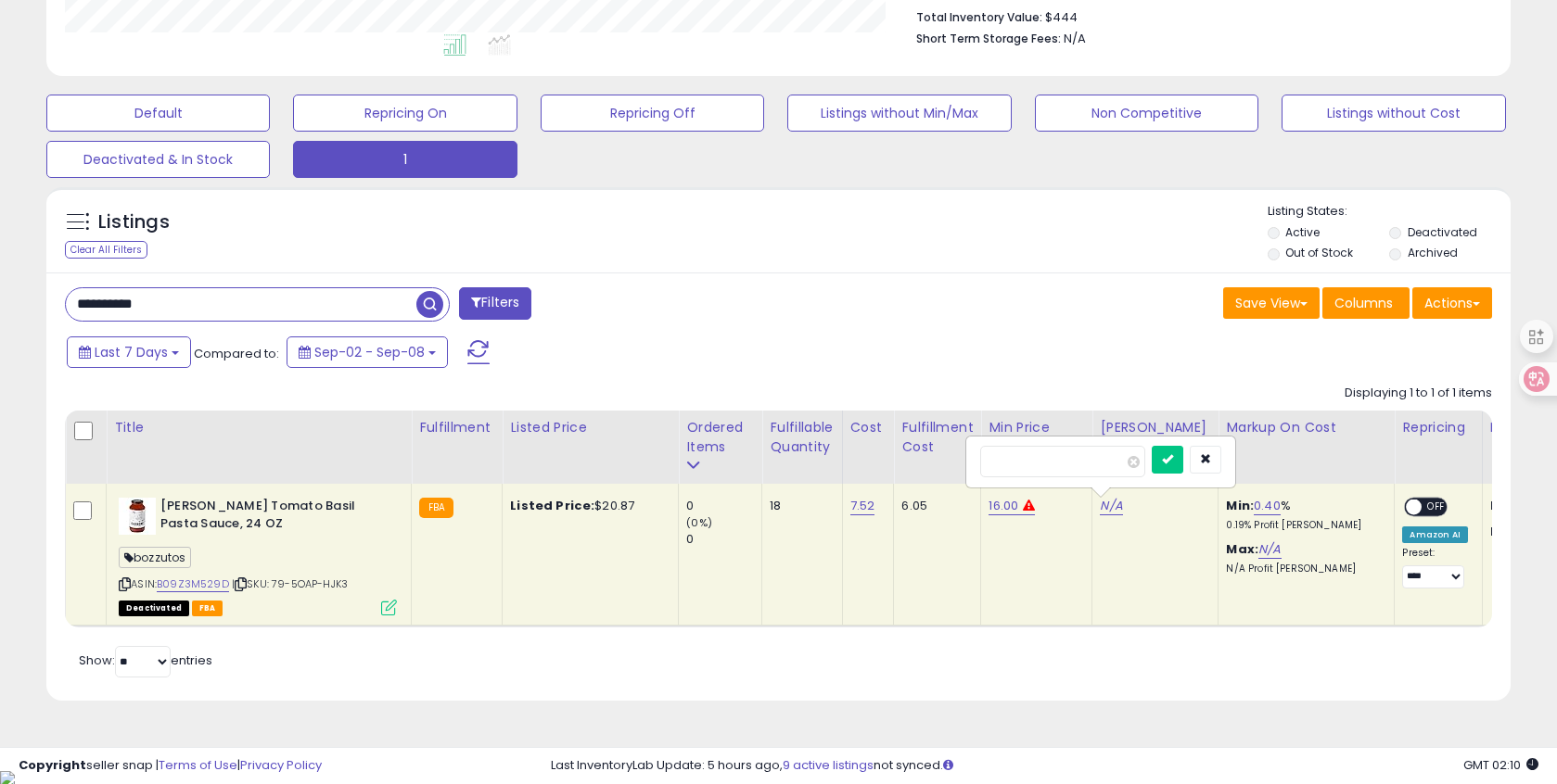
click at [1078, 472] on input "number" at bounding box center [1062, 462] width 165 height 31
type input "**"
click at [1174, 457] on button "submit" at bounding box center [1167, 460] width 31 height 27
click at [1422, 508] on span "OFF" at bounding box center [1437, 508] width 29 height 16
drag, startPoint x: 204, startPoint y: 299, endPoint x: -8, endPoint y: 274, distance: 213.5
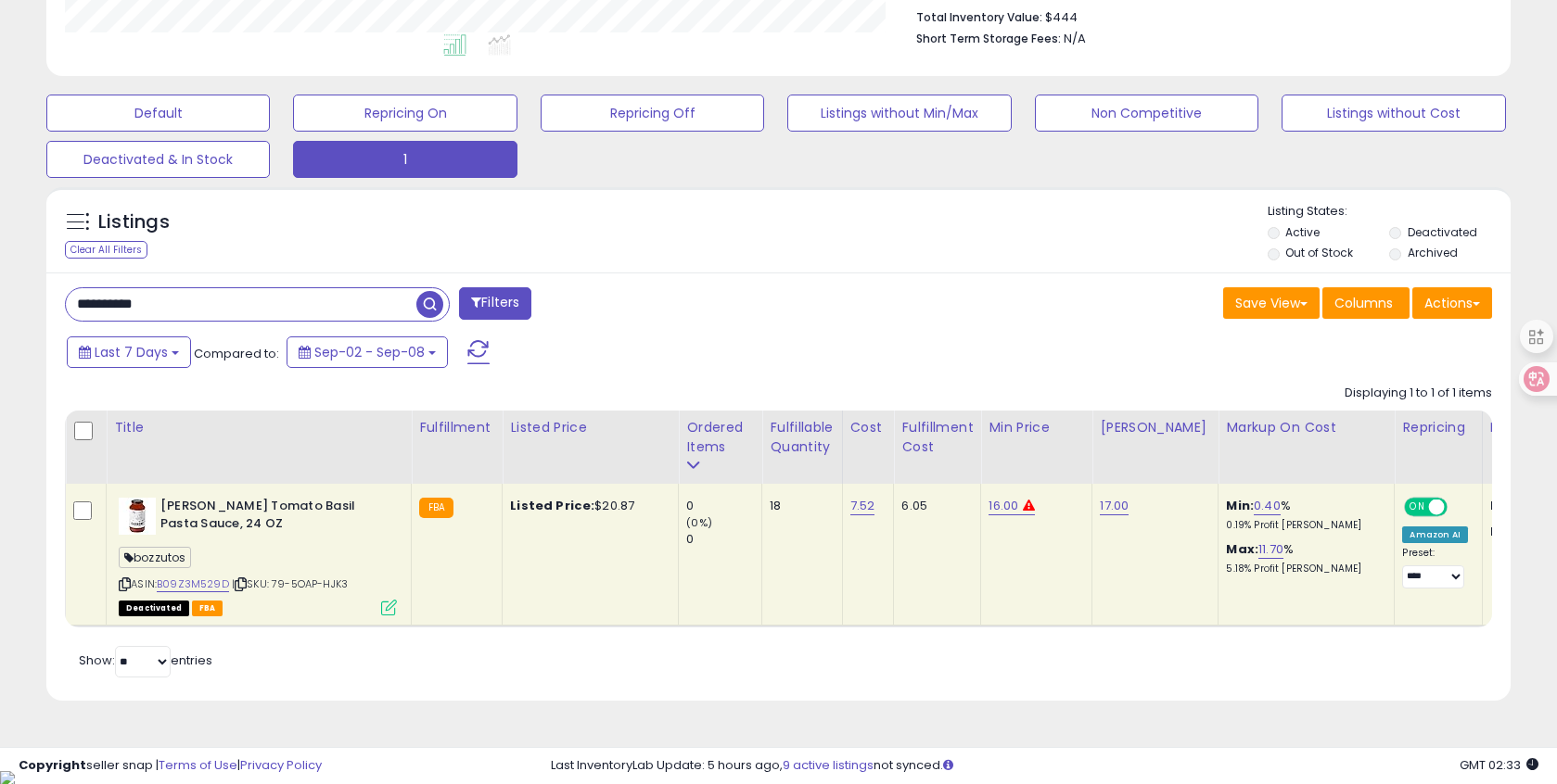
paste input "text"
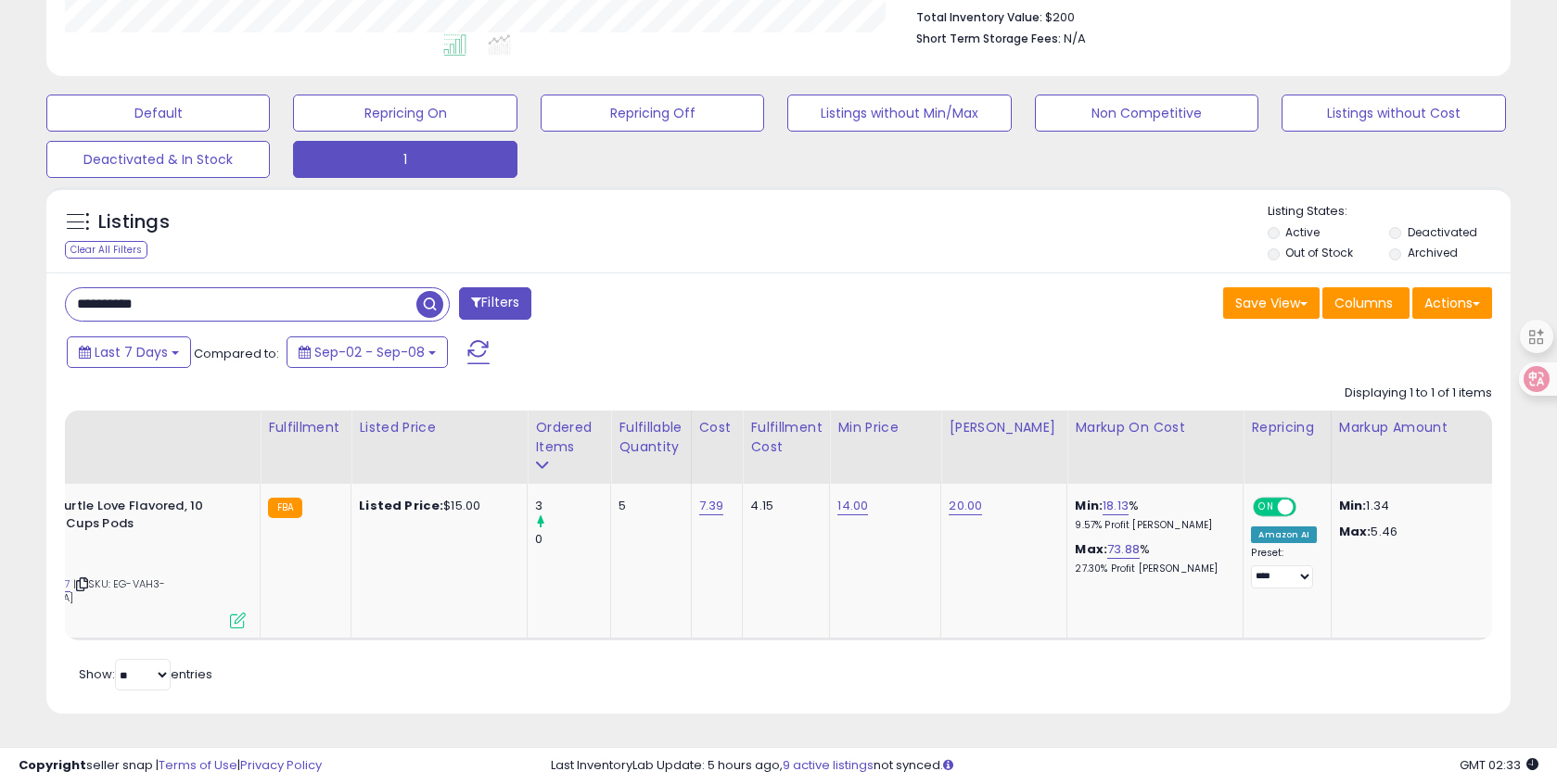
scroll to position [0, 0]
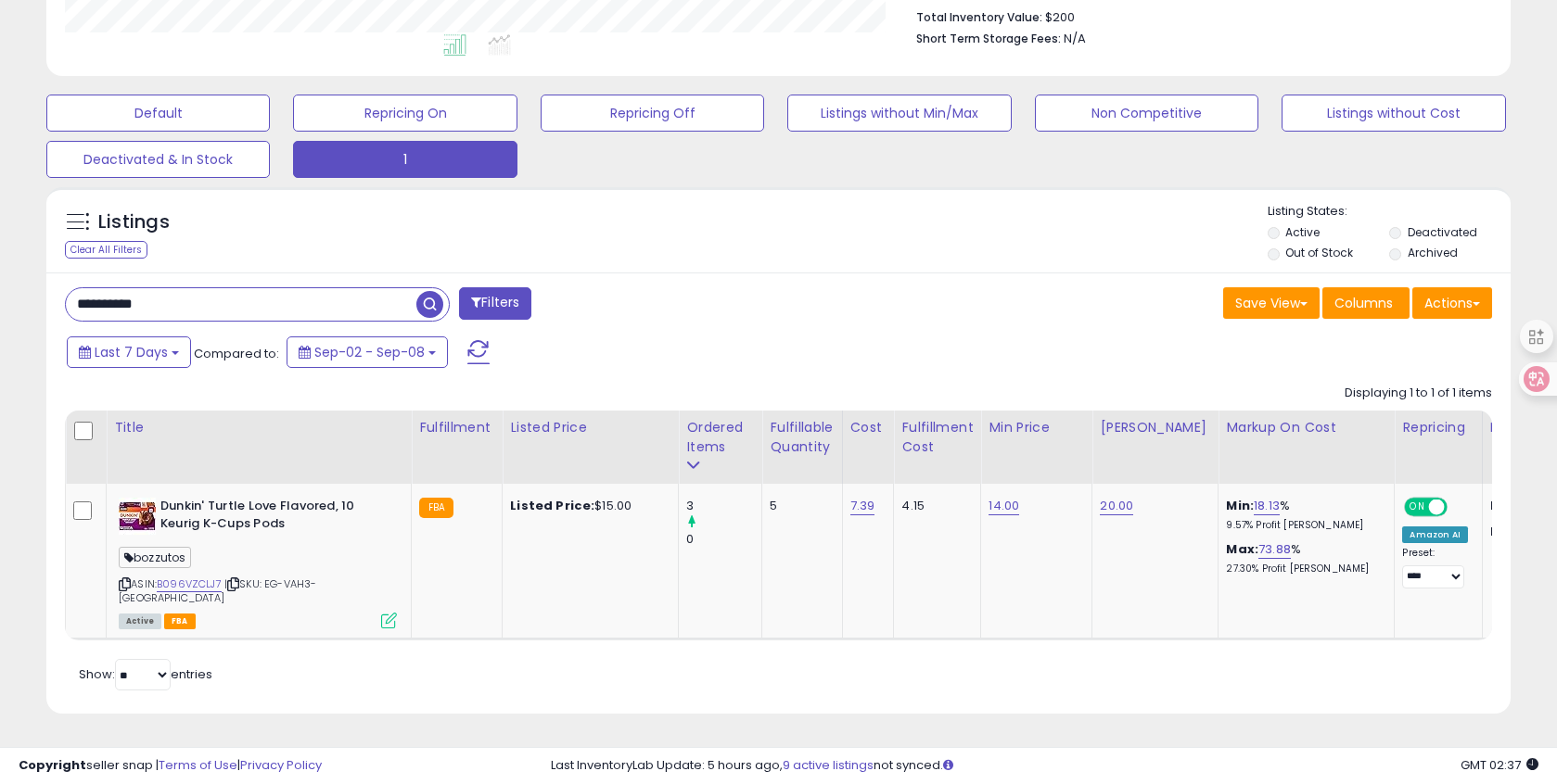
drag, startPoint x: 191, startPoint y: 302, endPoint x: -8, endPoint y: 283, distance: 199.9
paste input "text"
type input "**********"
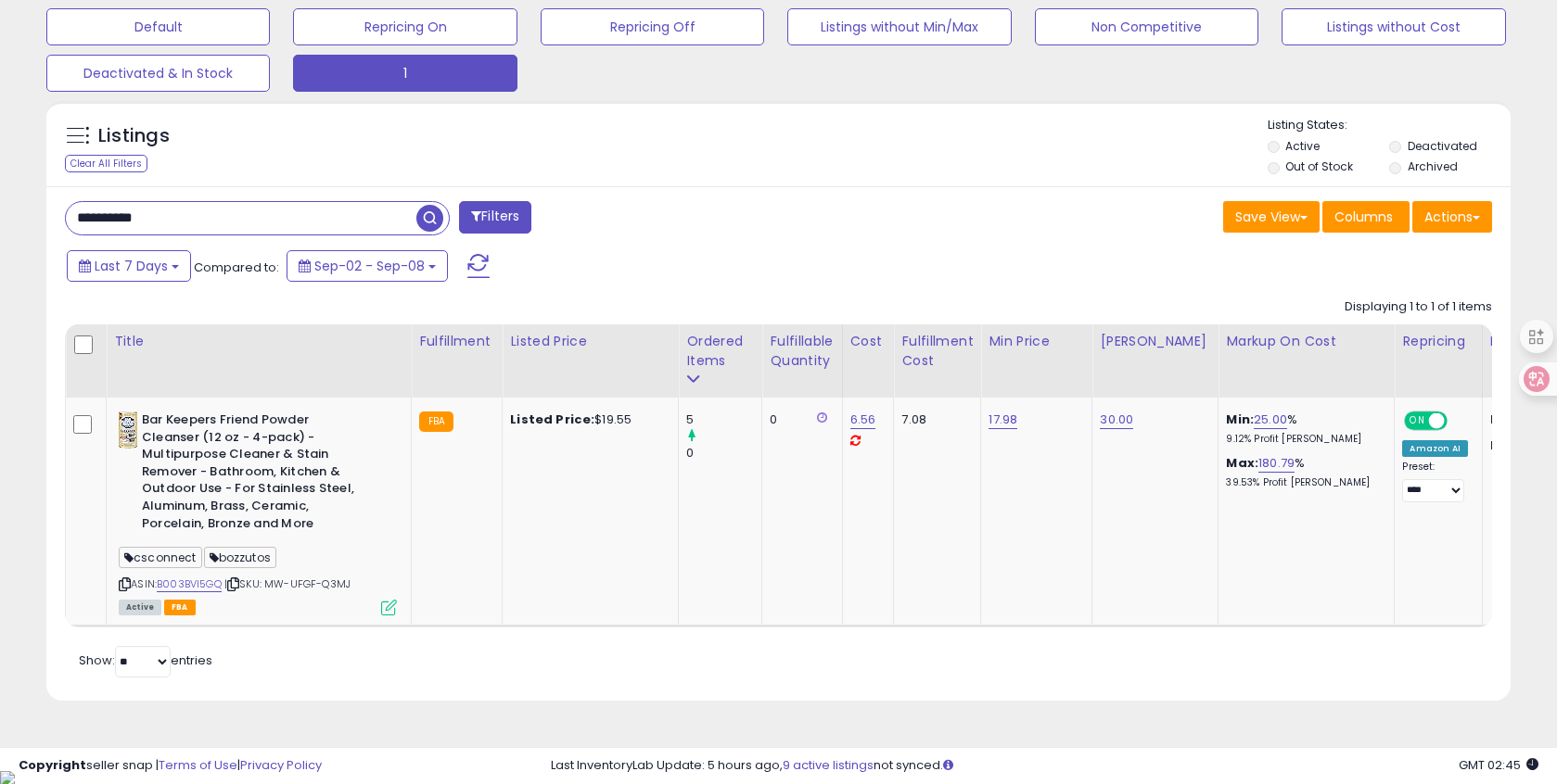
drag, startPoint x: 159, startPoint y: 211, endPoint x: -8, endPoint y: 191, distance: 168.2
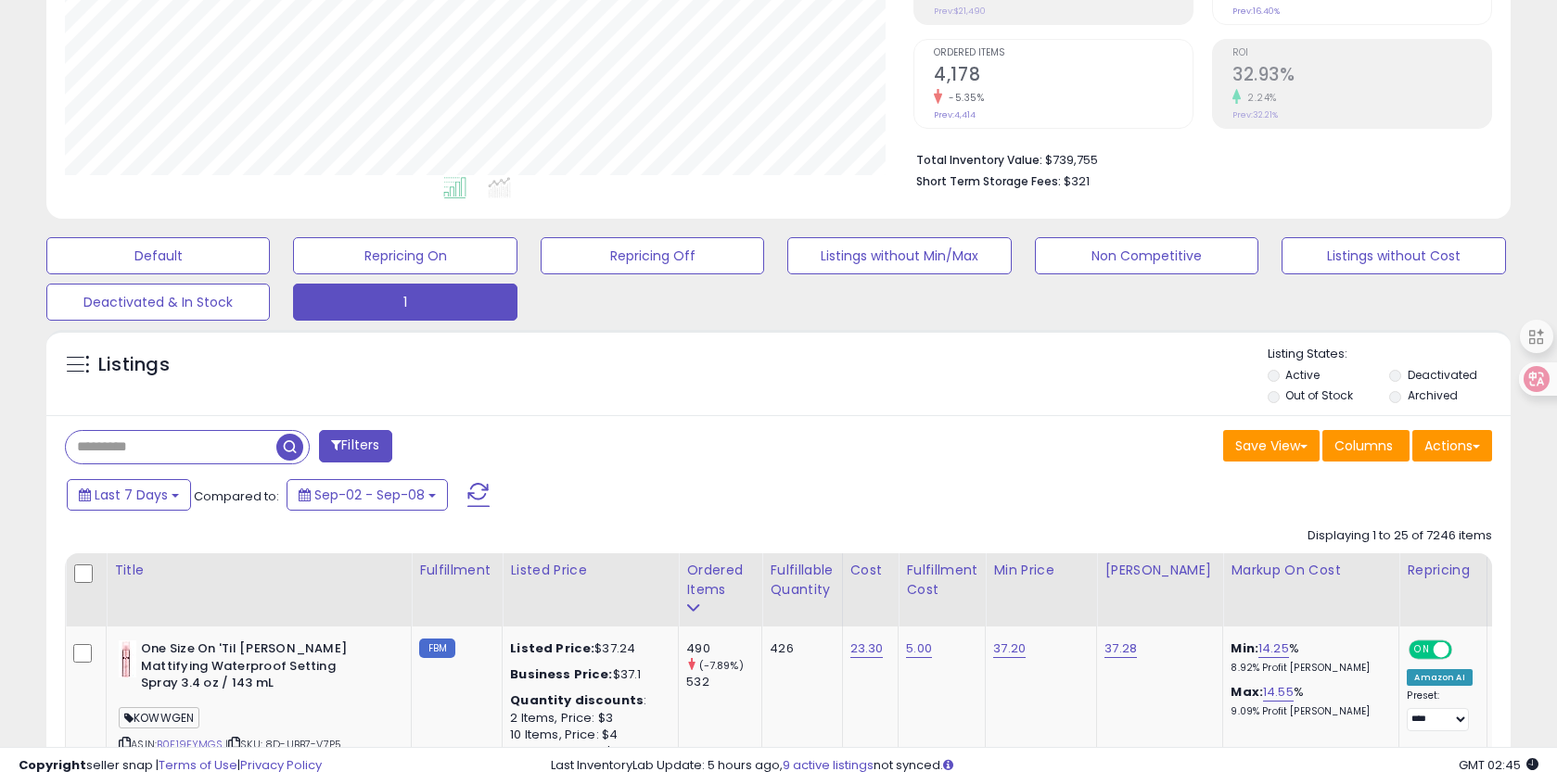
scroll to position [380, 849]
